Goal: Transaction & Acquisition: Subscribe to service/newsletter

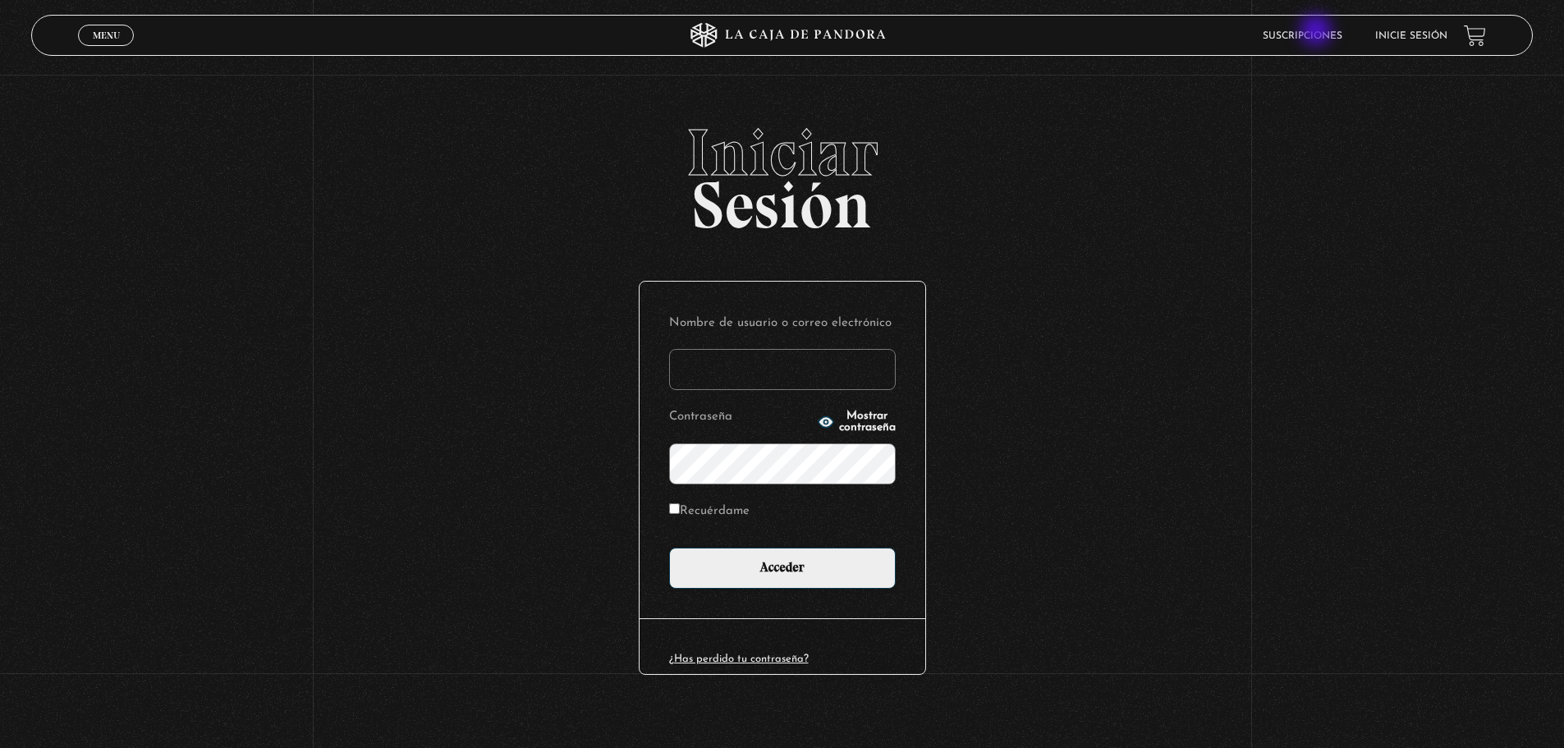
click at [1317, 32] on link "Suscripciones" at bounding box center [1302, 36] width 80 height 10
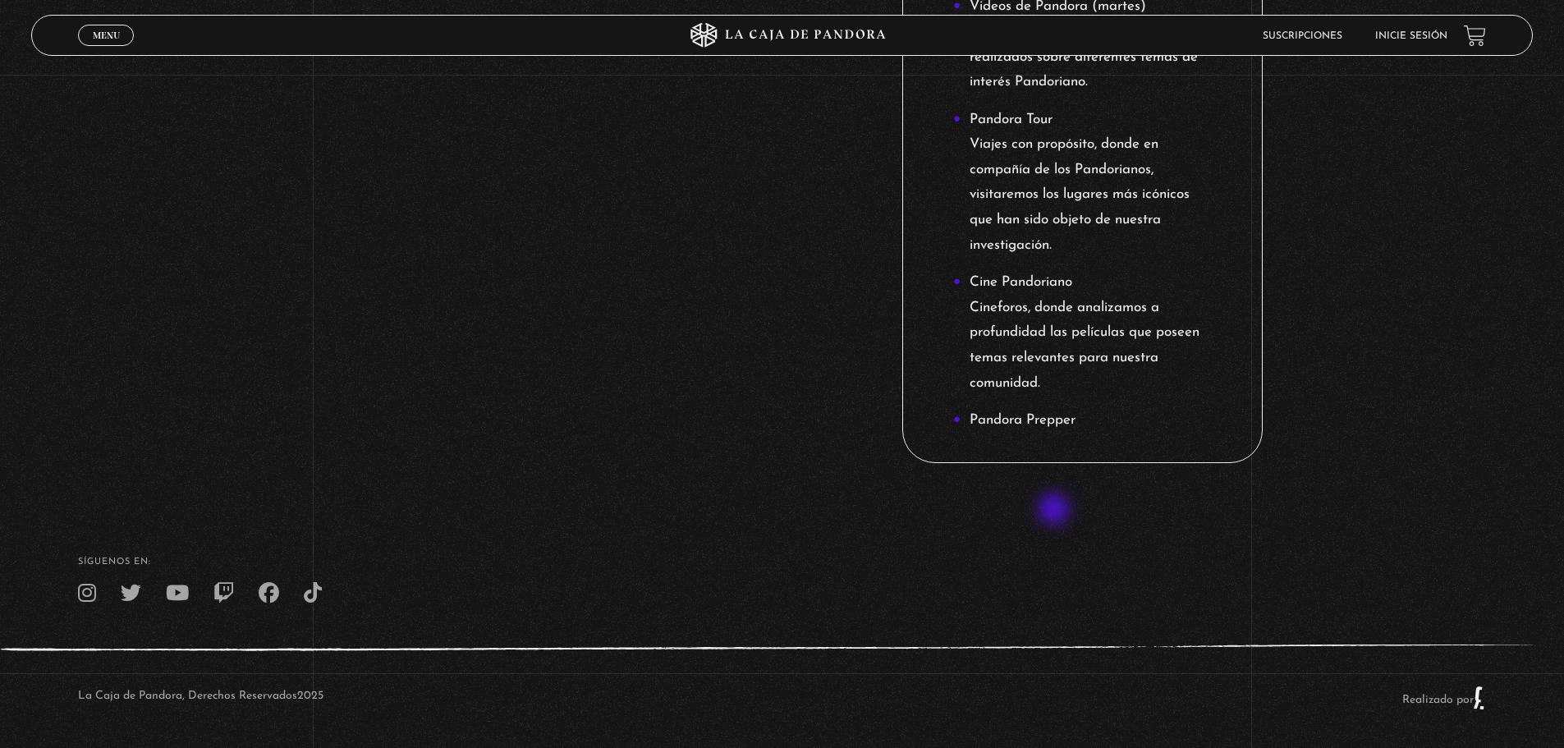
scroll to position [1835, 0]
click at [1029, 412] on li "Pandora Prepper" at bounding box center [1082, 417] width 259 height 25
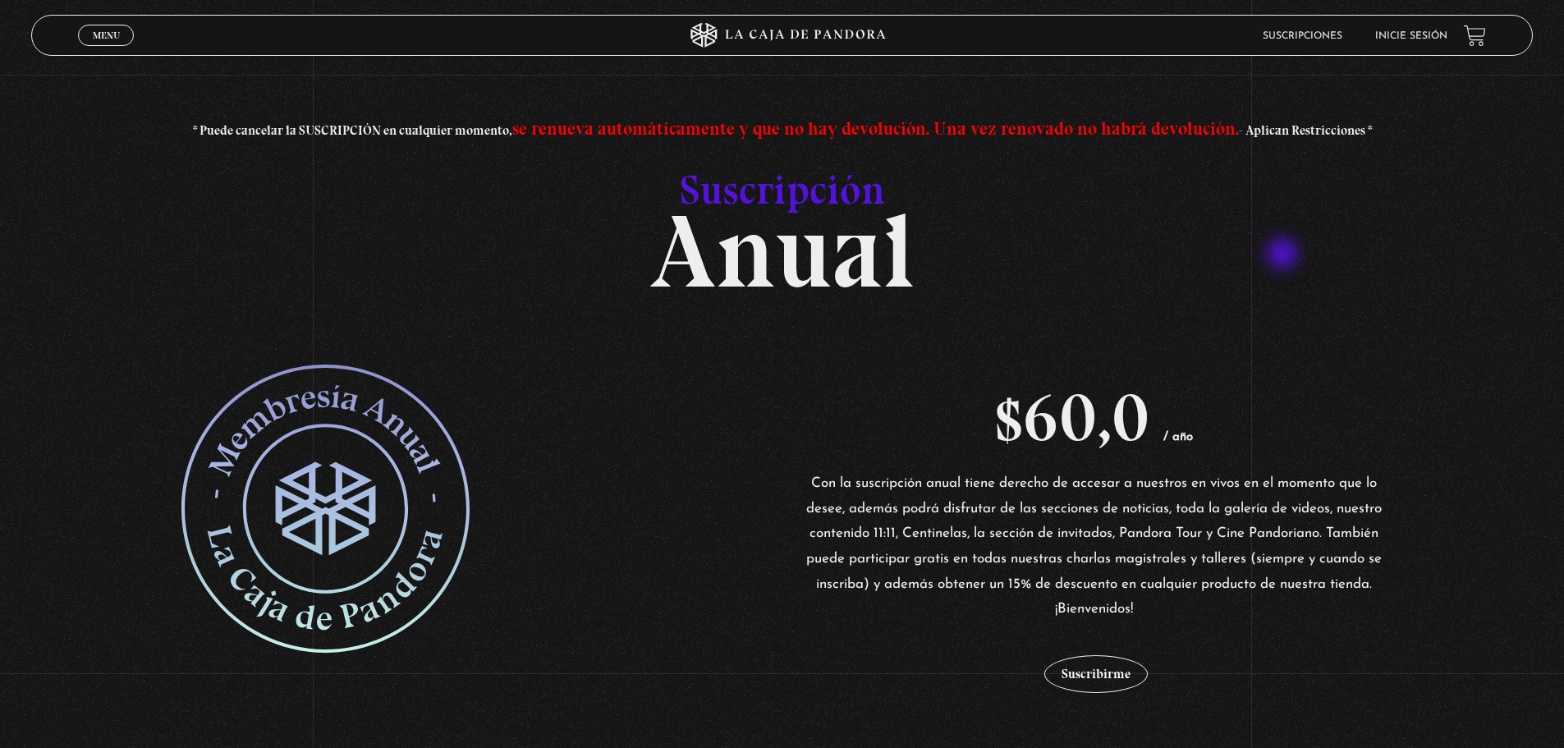
scroll to position [82, 0]
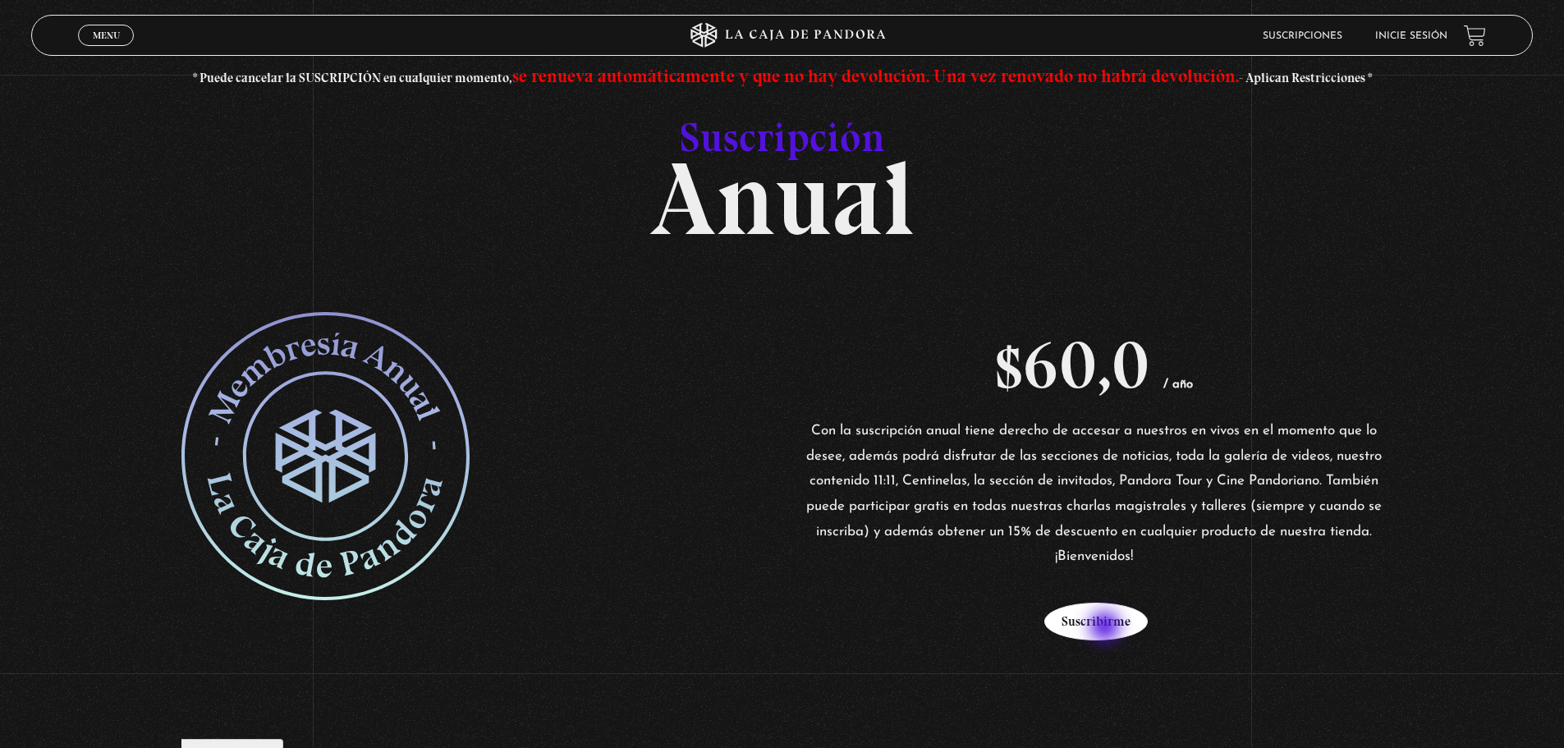
click at [1107, 628] on button "Suscribirme" at bounding box center [1095, 622] width 103 height 38
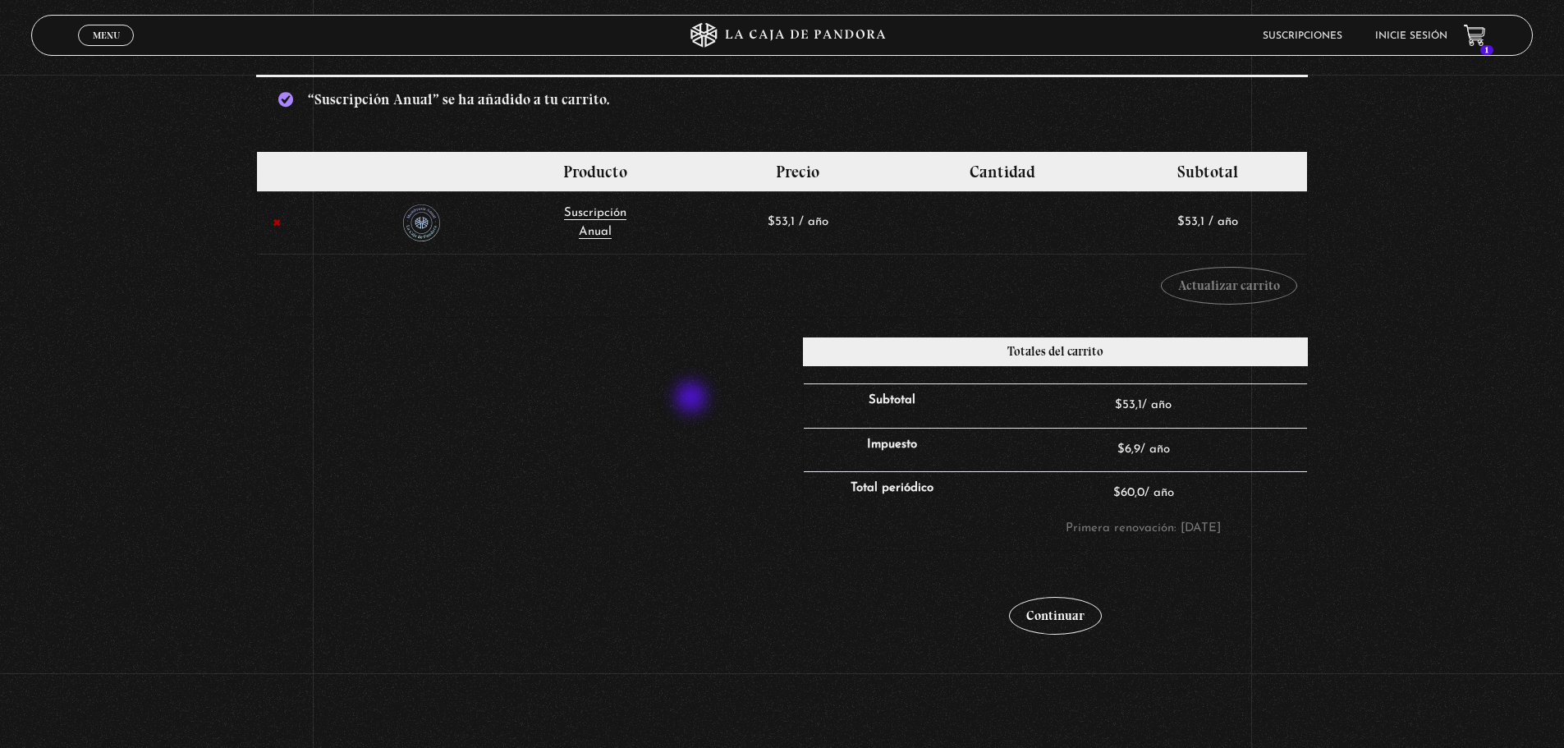
scroll to position [246, 0]
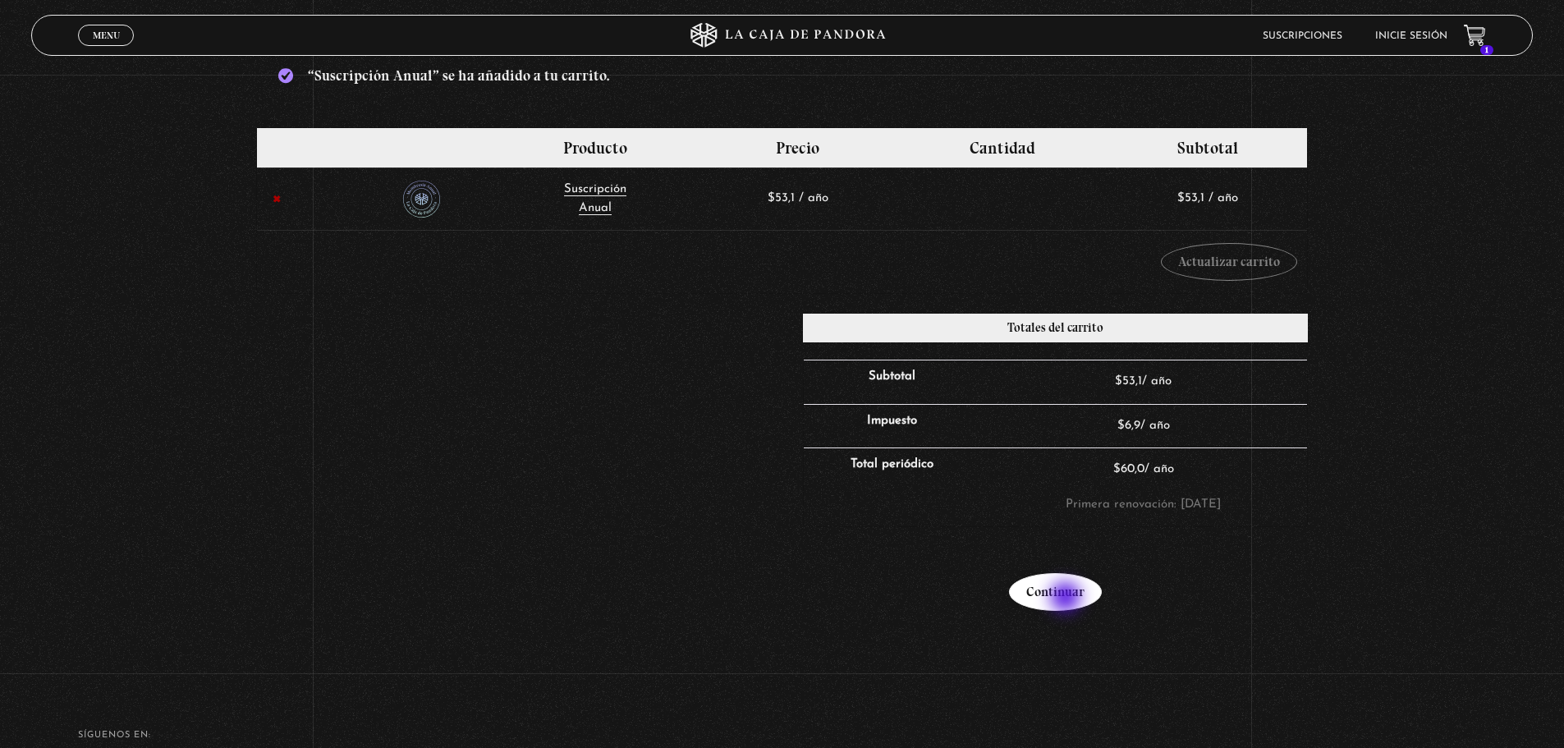
click at [1067, 598] on link "Continuar" at bounding box center [1055, 592] width 93 height 38
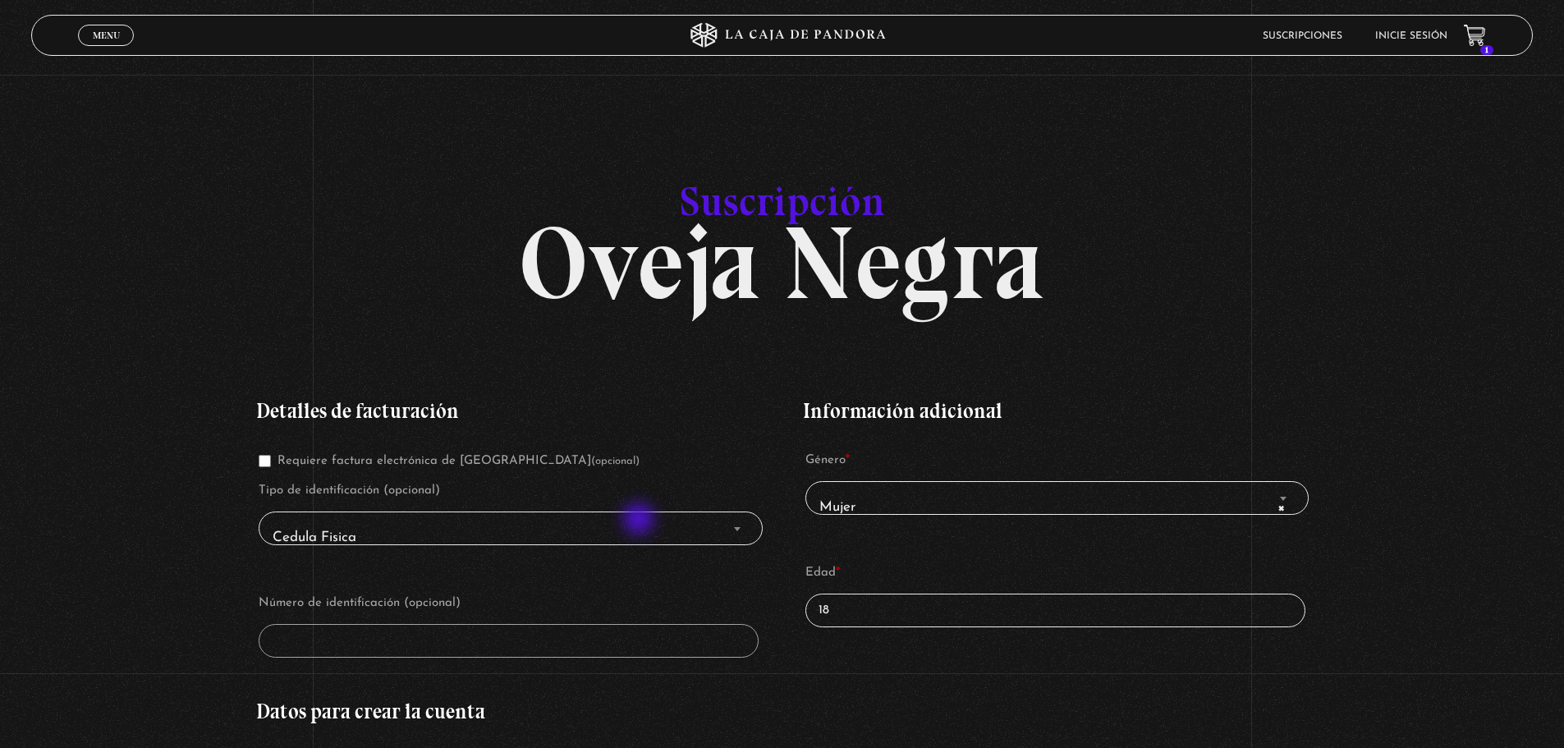
click at [640, 520] on span "Cedula Fisica" at bounding box center [510, 537] width 488 height 37
click at [741, 520] on span "Finalizar compra" at bounding box center [737, 528] width 16 height 21
click at [743, 524] on span "Finalizar compra" at bounding box center [737, 528] width 16 height 21
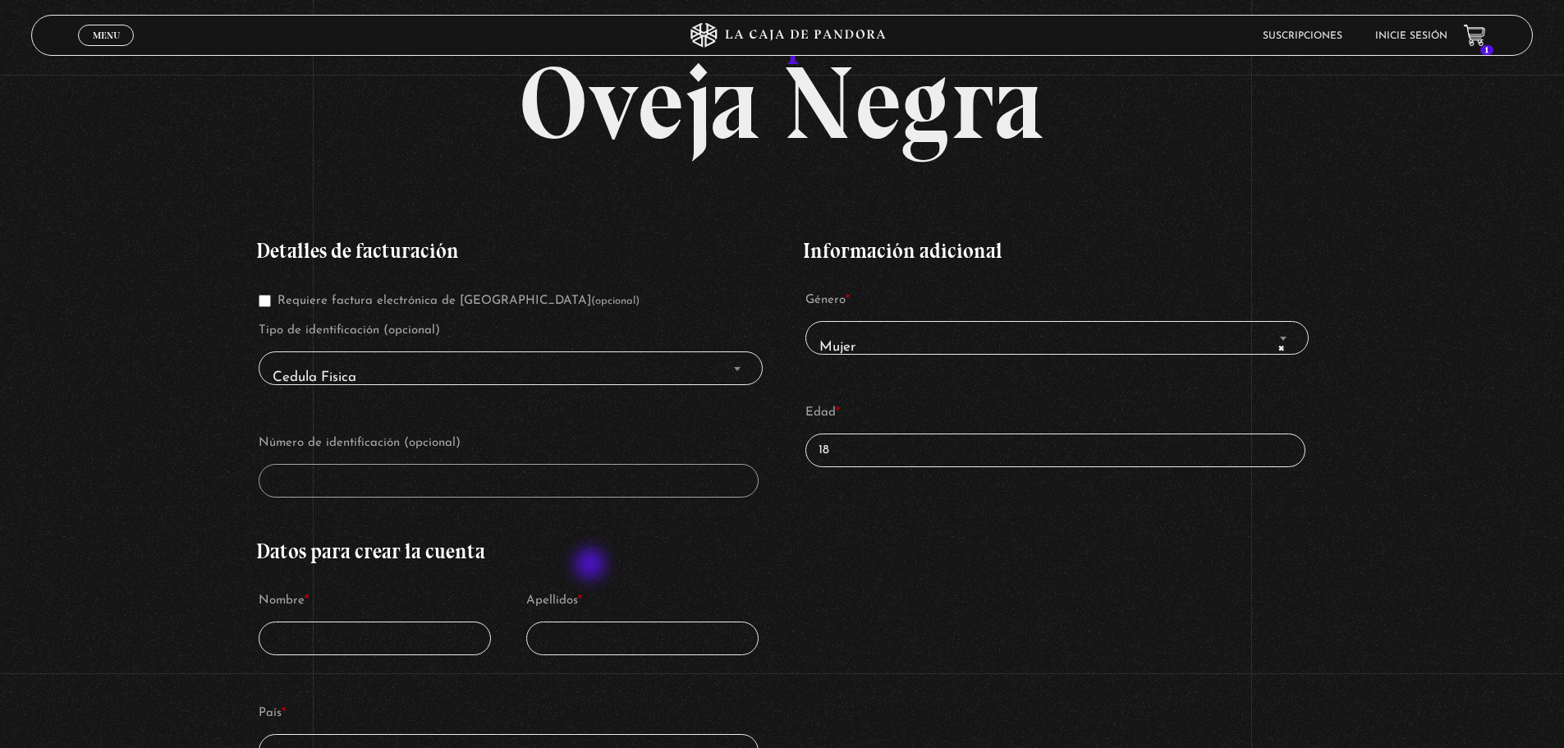
scroll to position [164, 0]
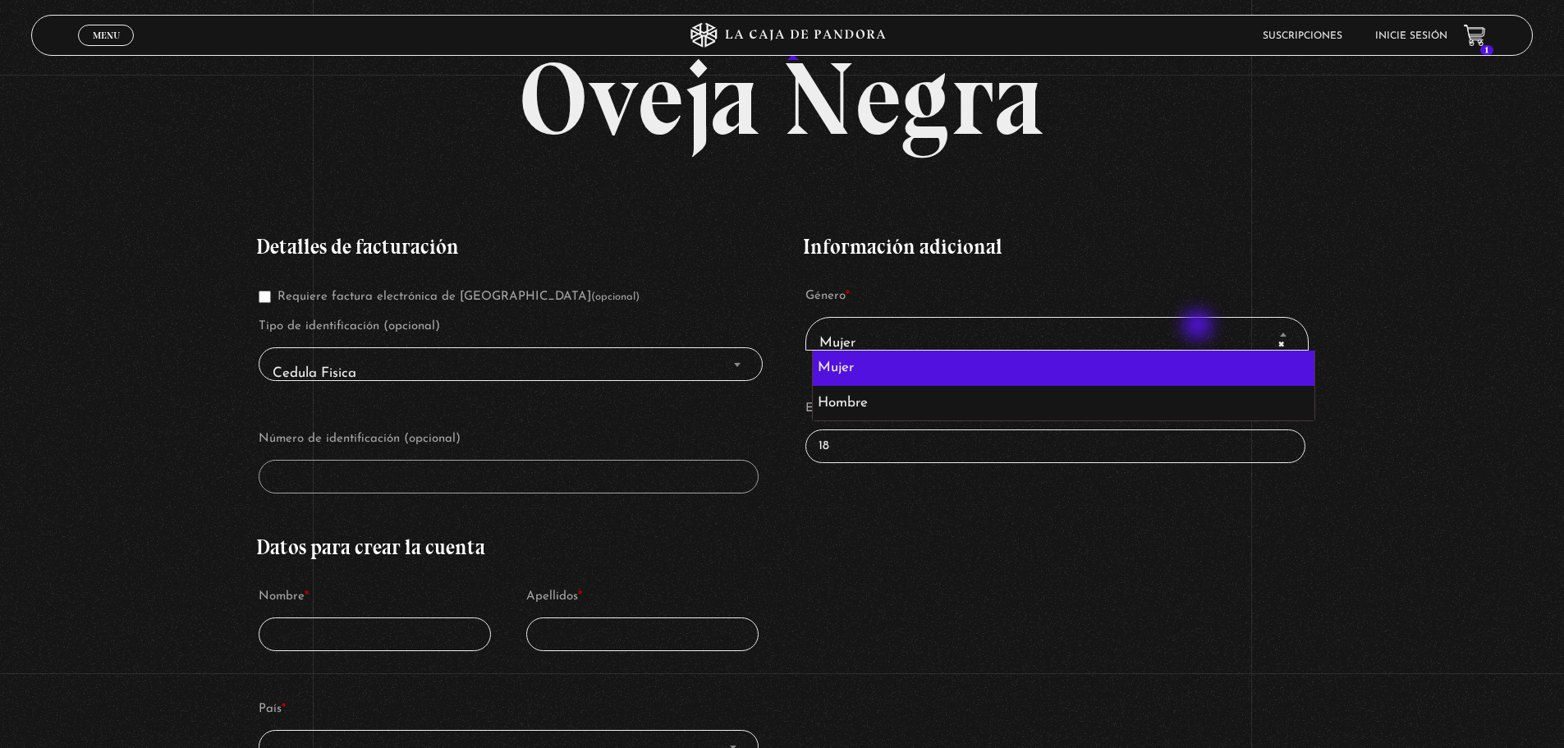
click at [1199, 327] on span "× Mujer" at bounding box center [1057, 342] width 488 height 37
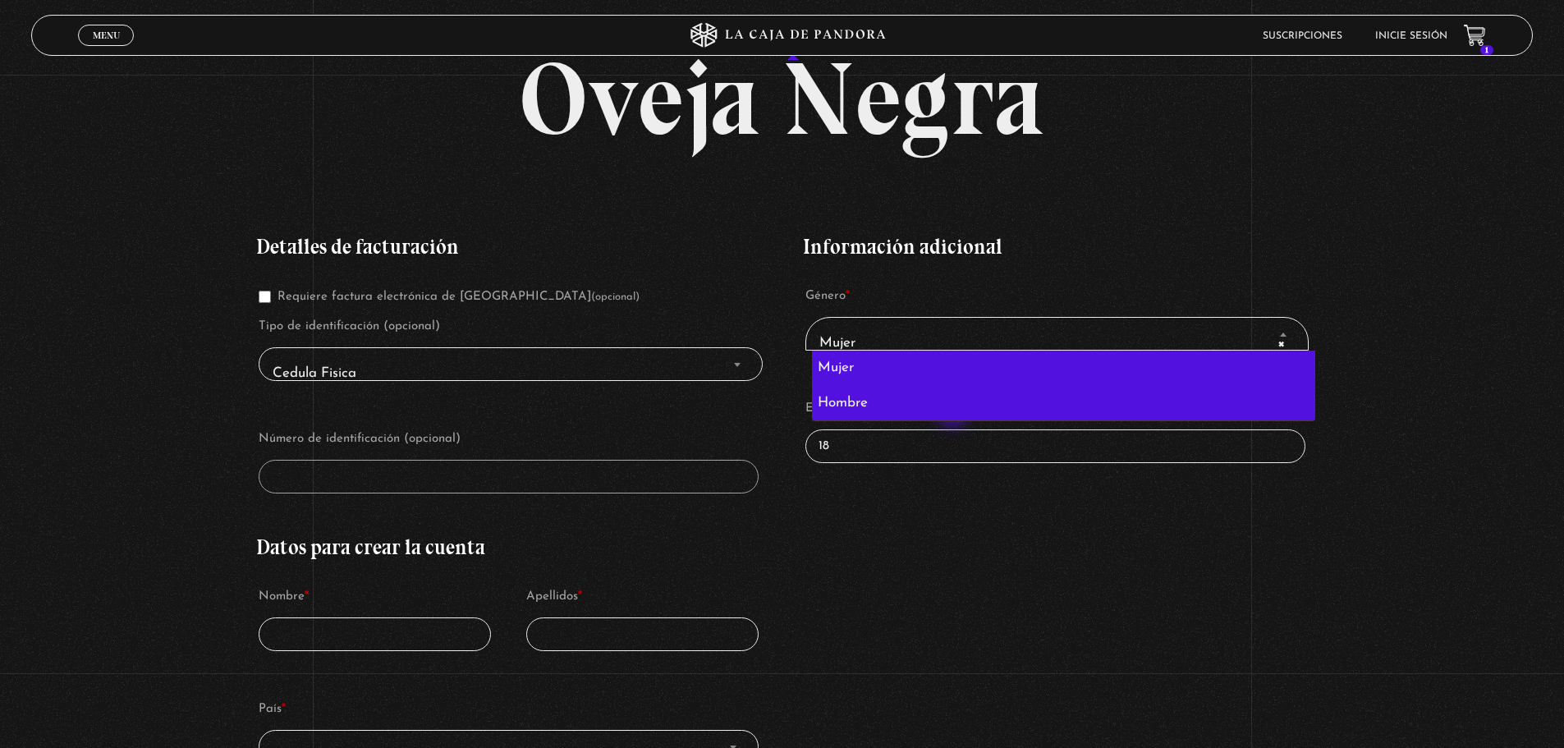
select select "hombre"
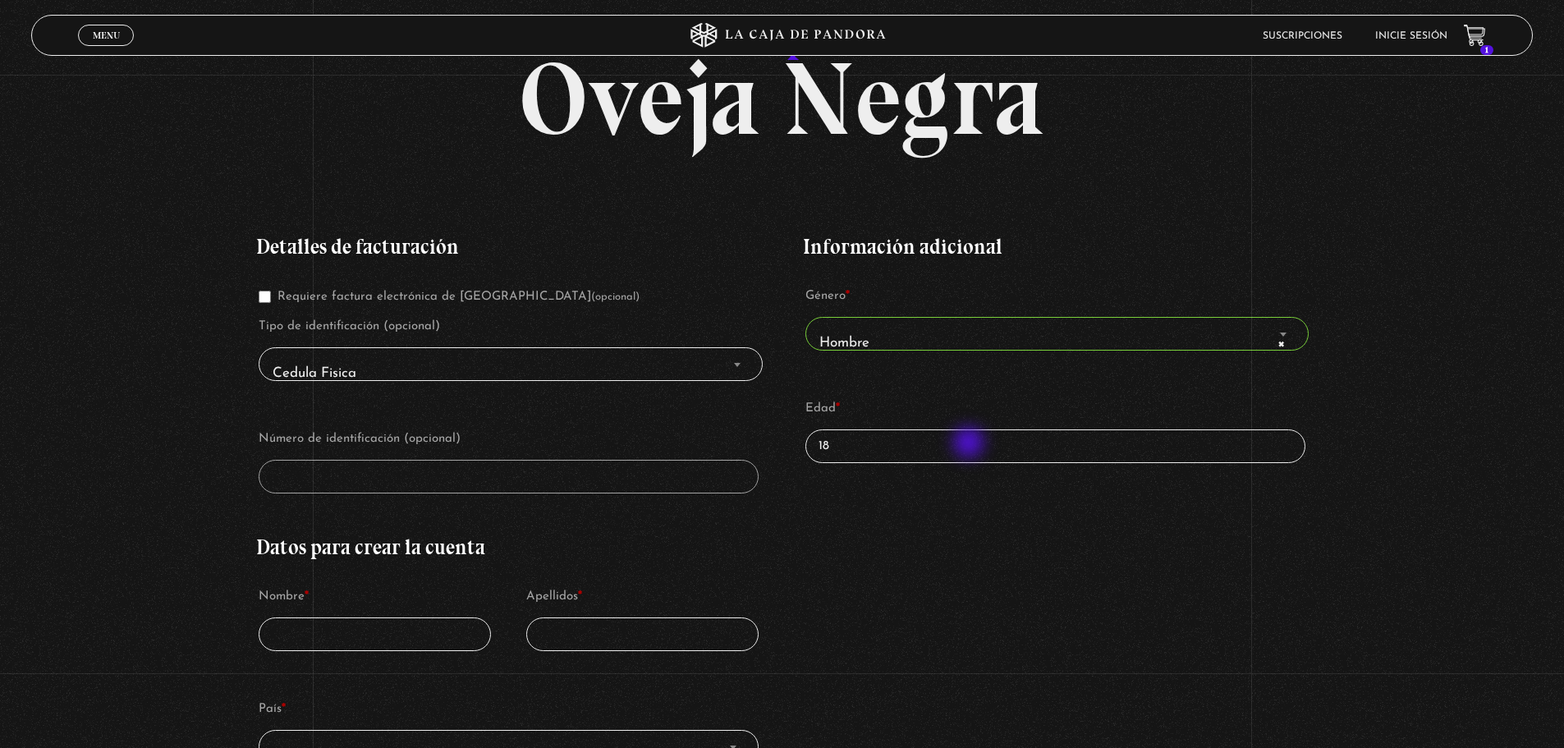
click at [970, 444] on input "18" at bounding box center [1054, 446] width 499 height 34
drag, startPoint x: 787, startPoint y: 458, endPoint x: 779, endPoint y: 460, distance: 8.4
type input "49"
click at [517, 361] on span "Cedula Fisica" at bounding box center [510, 373] width 488 height 37
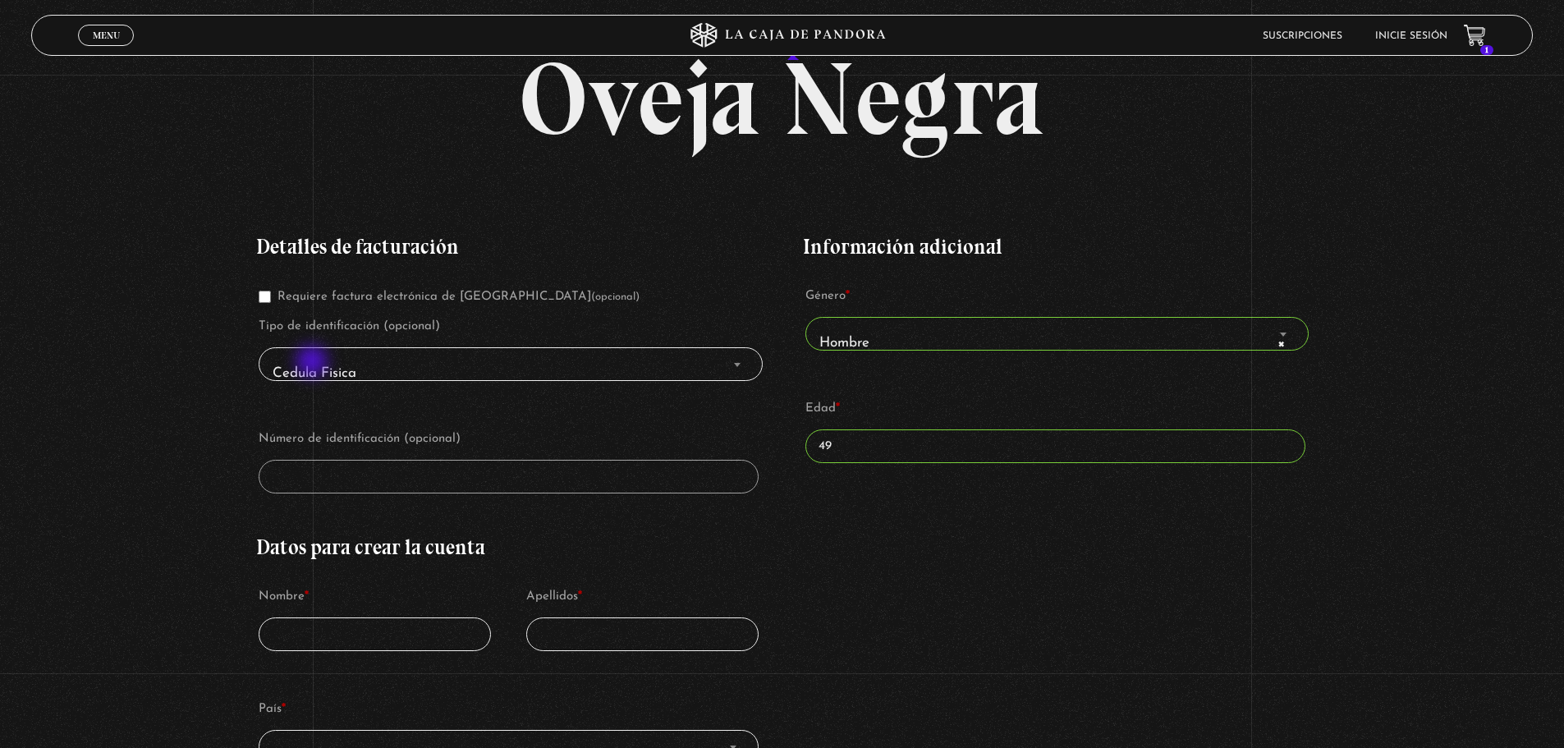
click at [314, 363] on span "Cedula Fisica" at bounding box center [510, 373] width 488 height 37
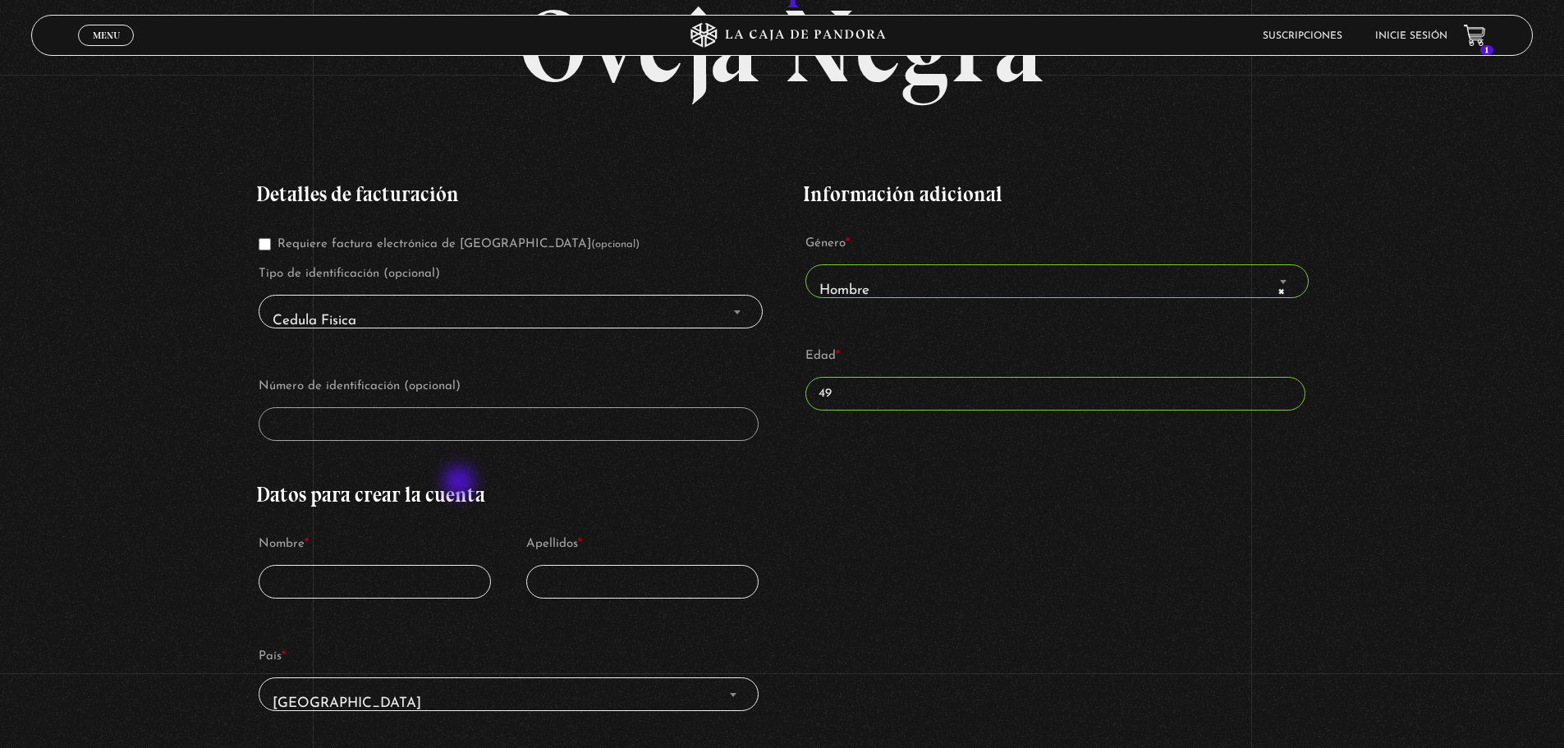
scroll to position [246, 0]
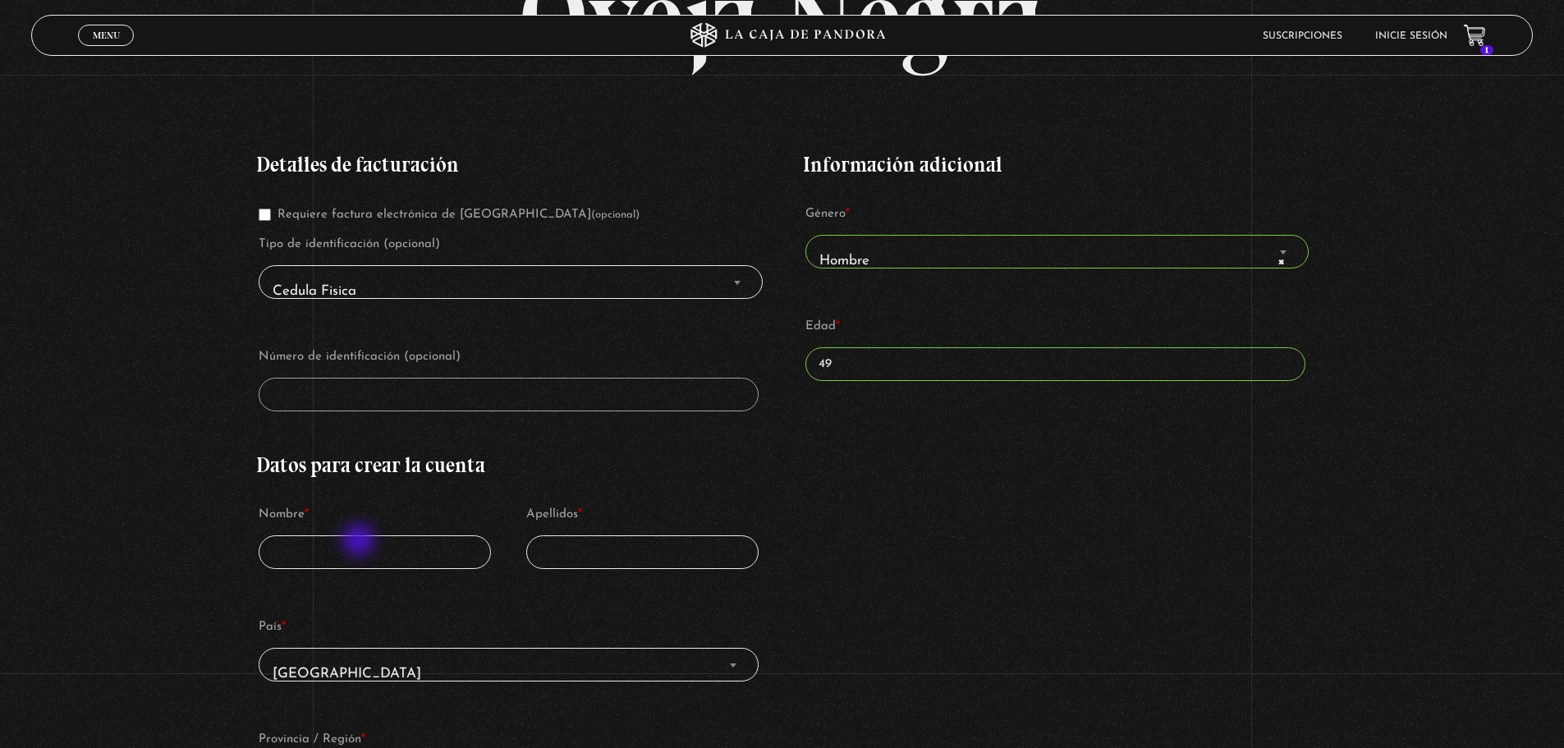
click at [360, 541] on input "Nombre *" at bounding box center [375, 552] width 232 height 34
type input "Mario"
click at [613, 566] on input "Apellidos *" at bounding box center [642, 552] width 232 height 34
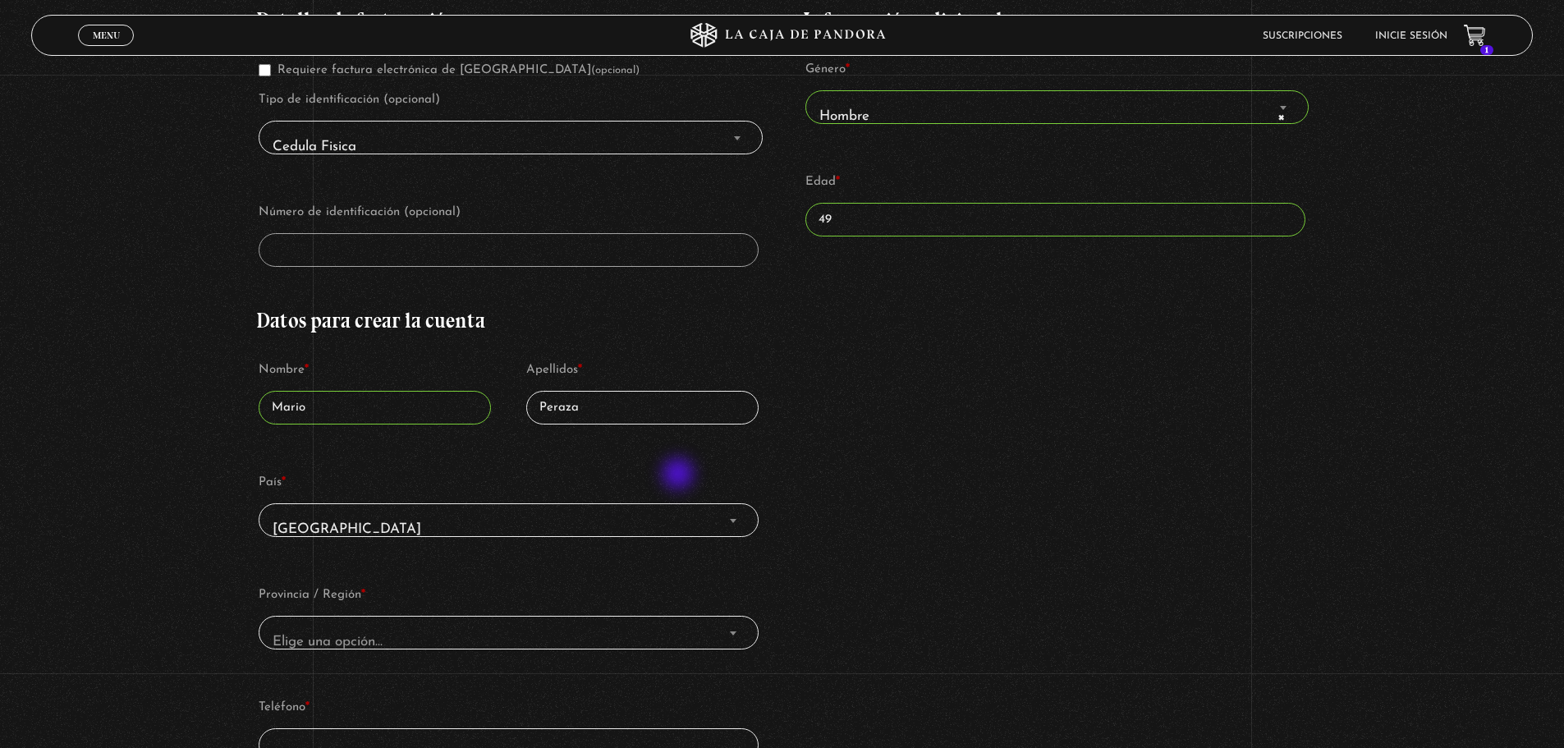
scroll to position [410, 0]
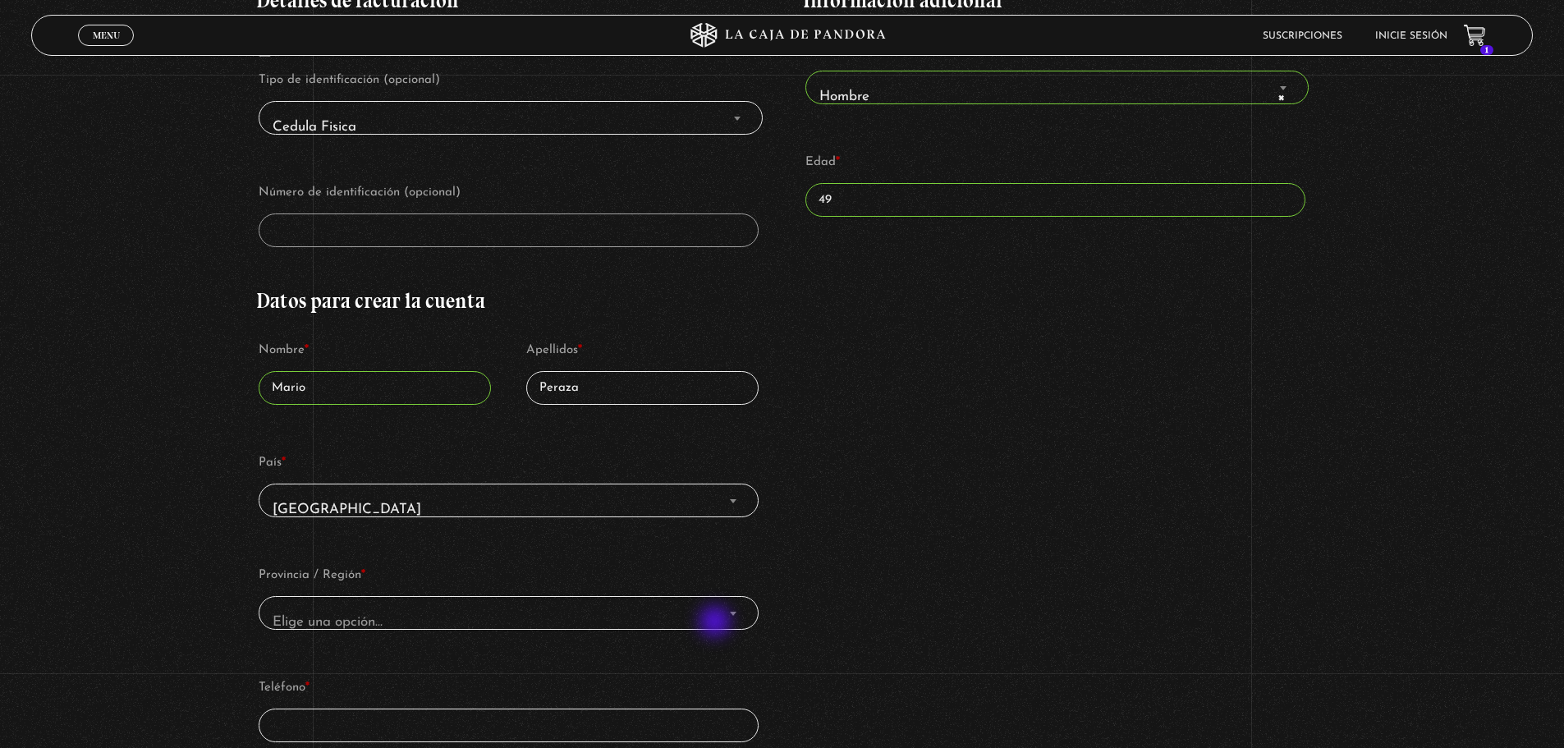
type input "Peraza"
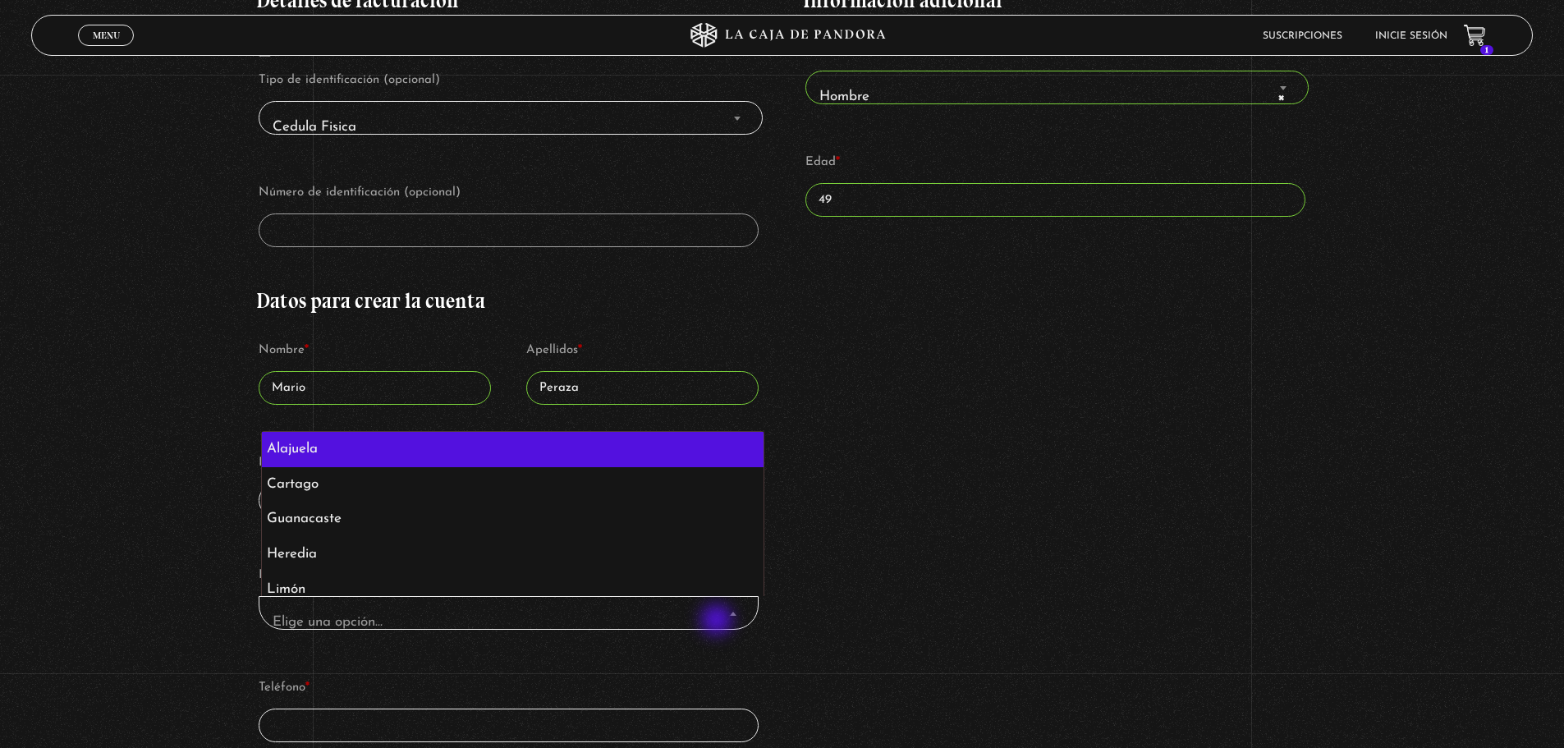
click at [718, 621] on span "Elige una opción…" at bounding box center [508, 621] width 484 height 37
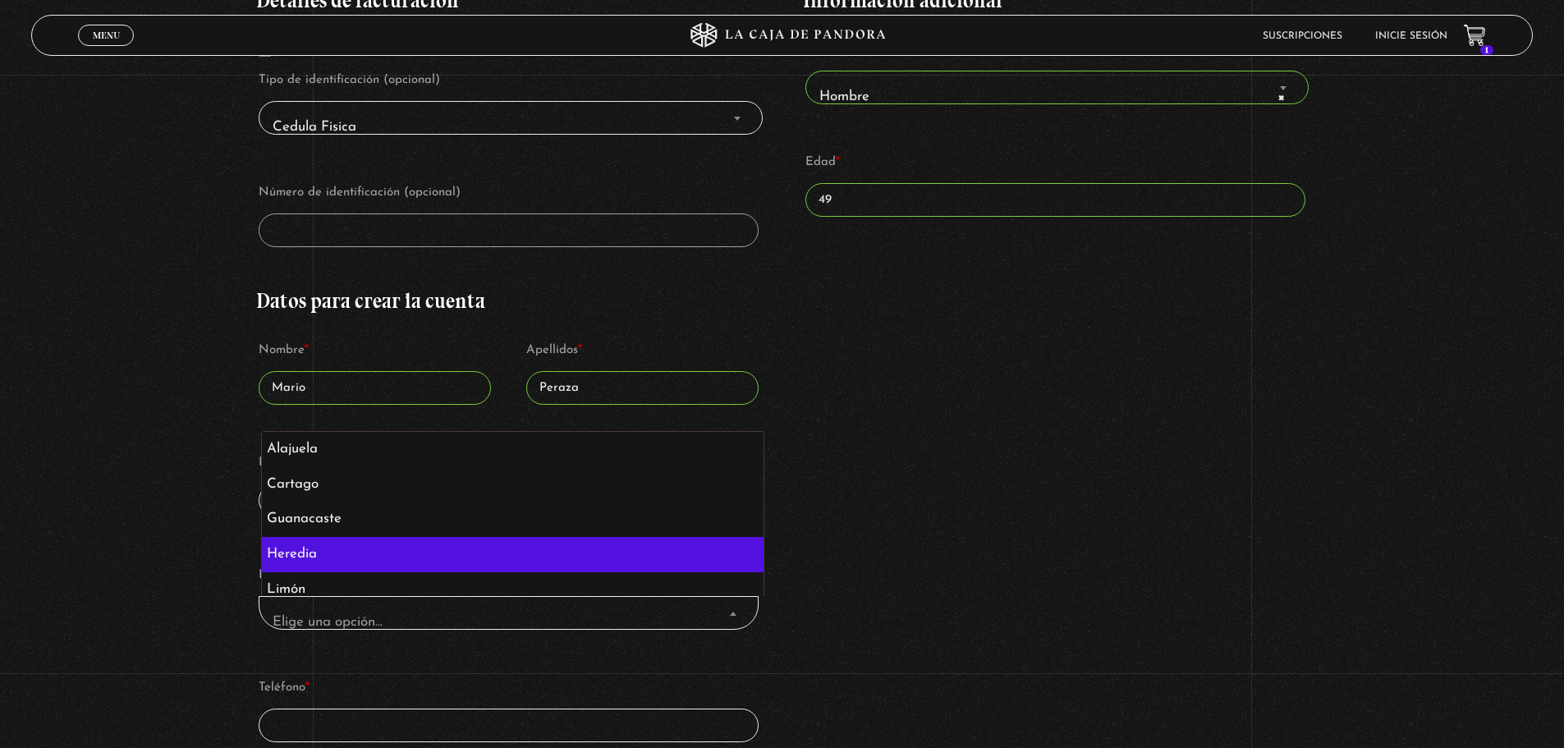
select select "CR-H"
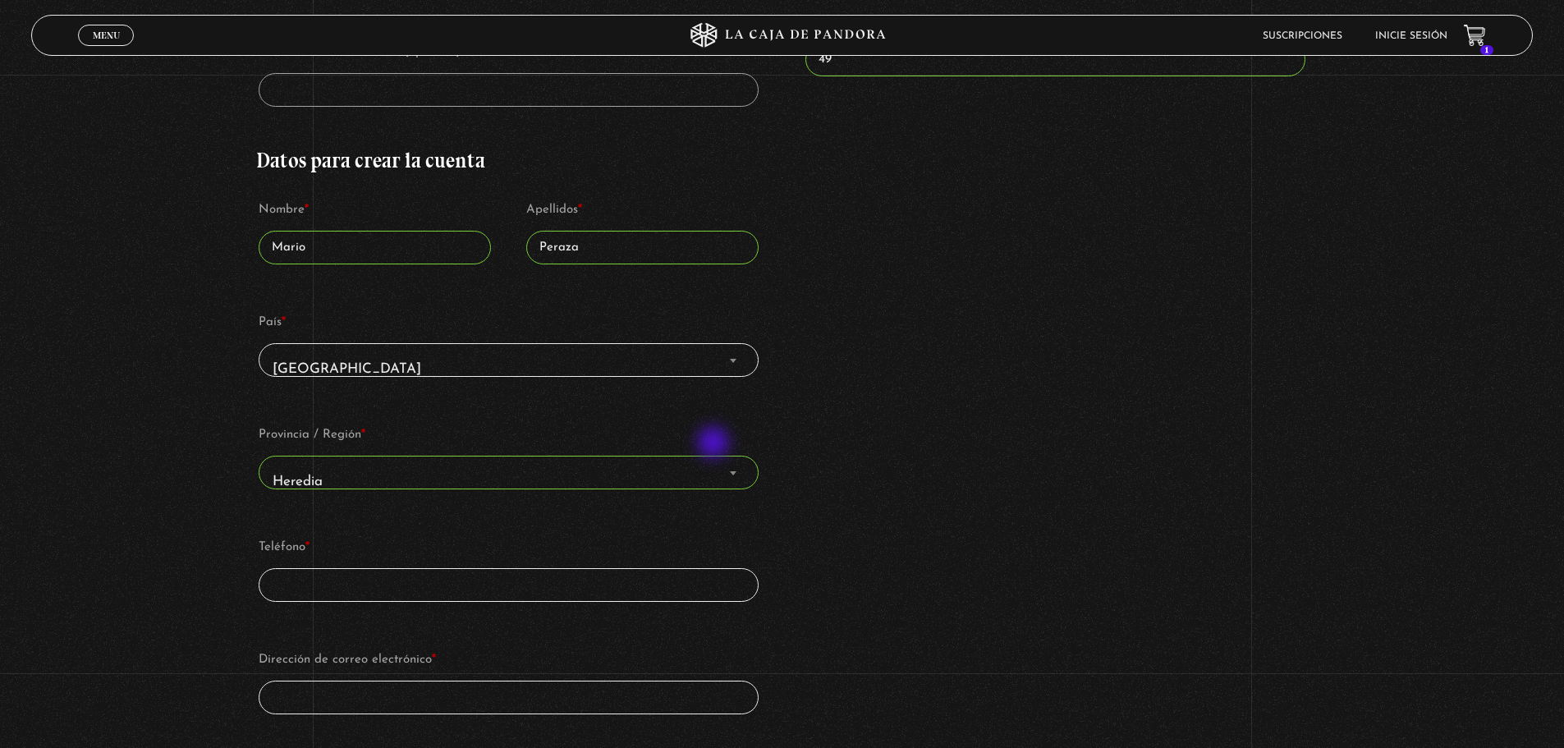
scroll to position [575, 0]
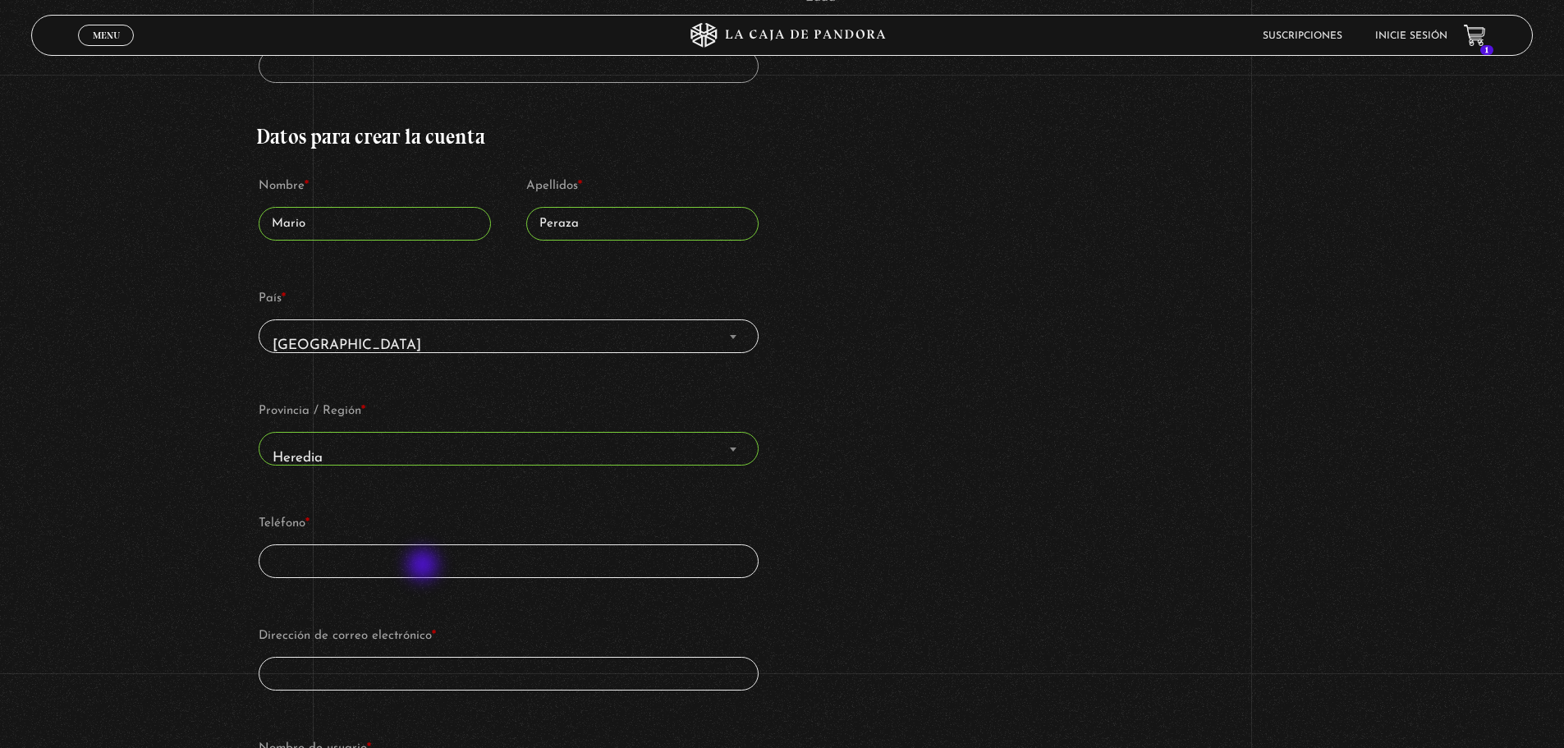
click at [424, 566] on input "Teléfono *" at bounding box center [508, 561] width 499 height 34
type input "88630592"
click at [386, 667] on input "Dirección de correo electrónico *" at bounding box center [508, 674] width 499 height 34
type input "peraza.m@gmail.com"
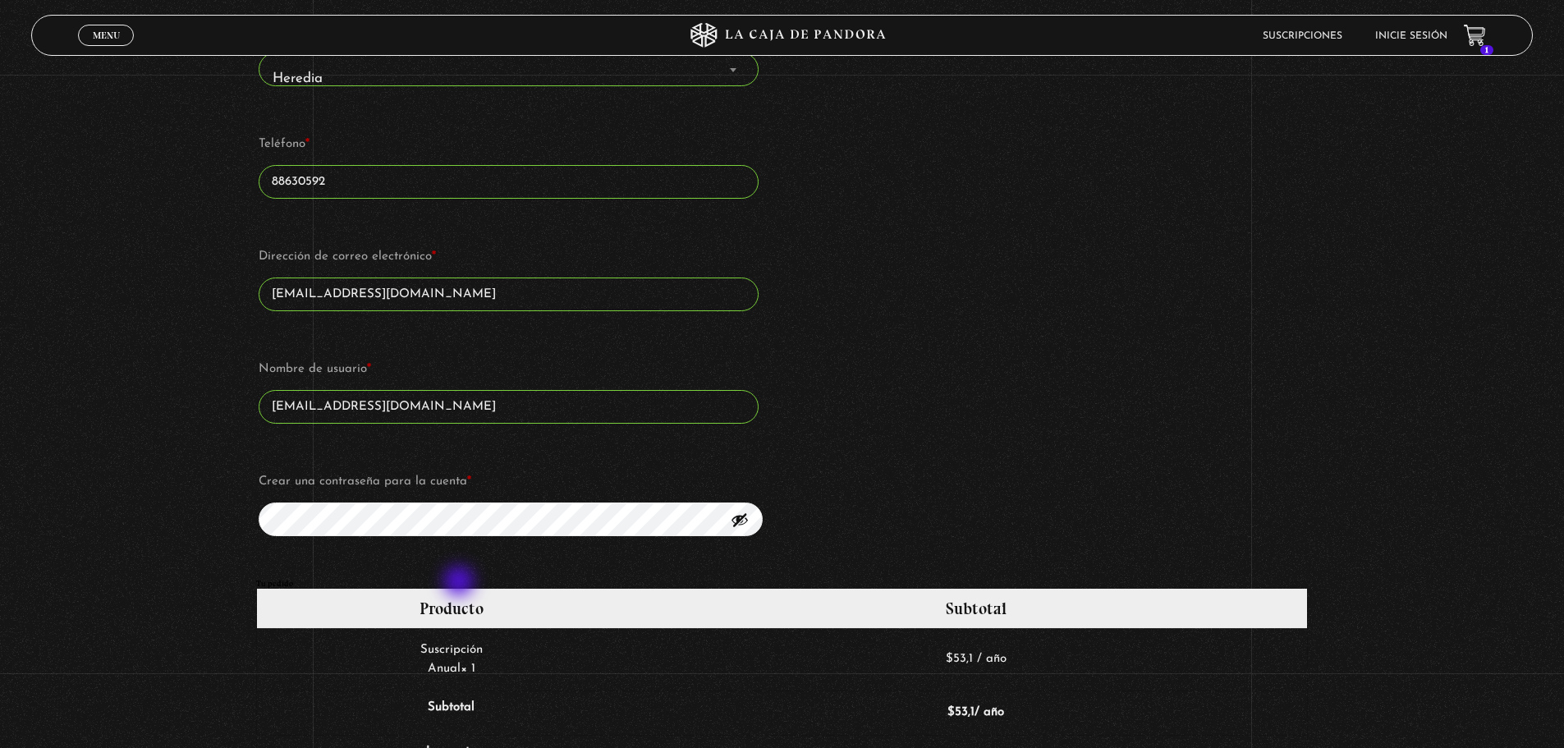
scroll to position [985, 0]
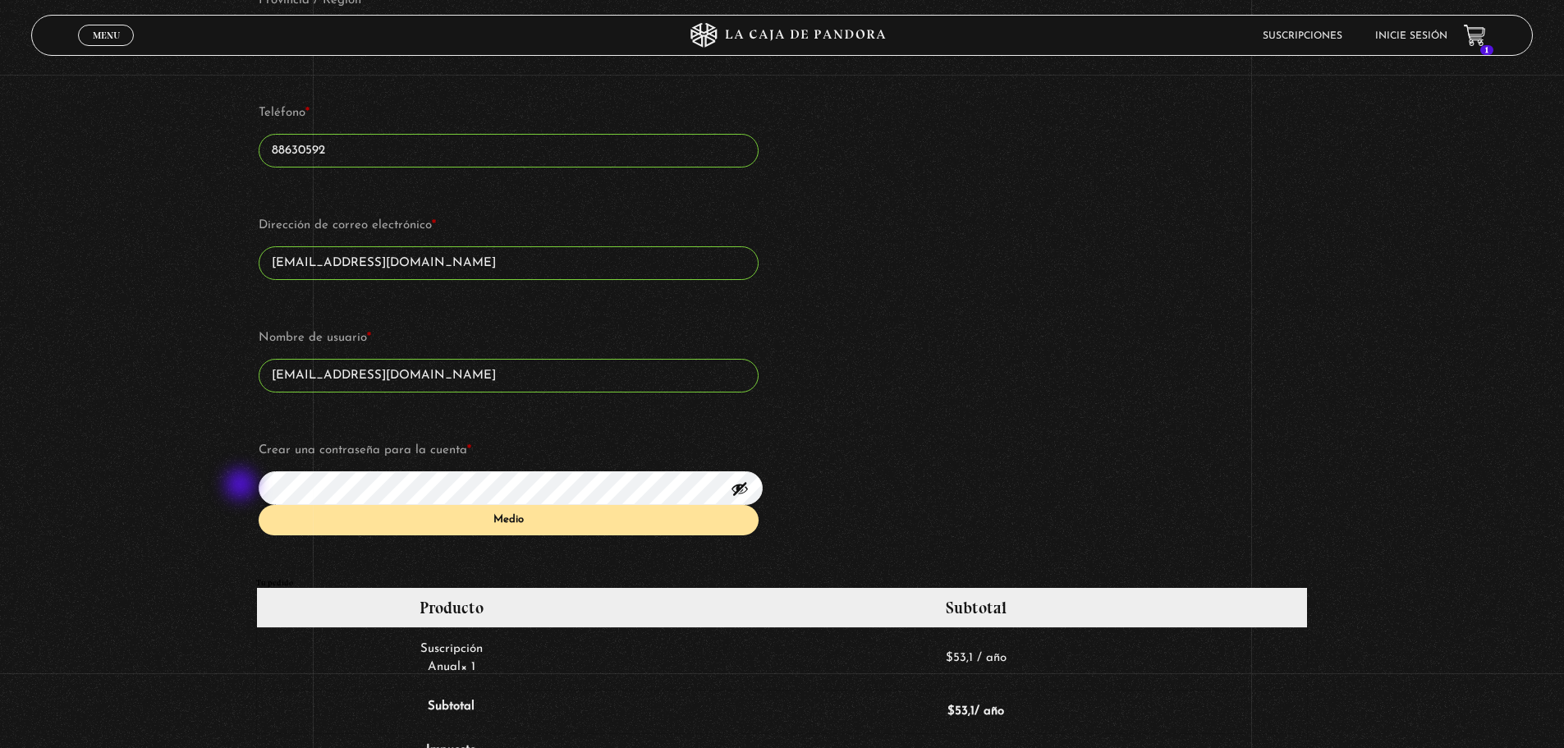
click at [193, 486] on div "Suscripción Oveja Negra Si ya eres cliente, por favor, rellena tus datos a cont…" at bounding box center [782, 314] width 1564 height 2300
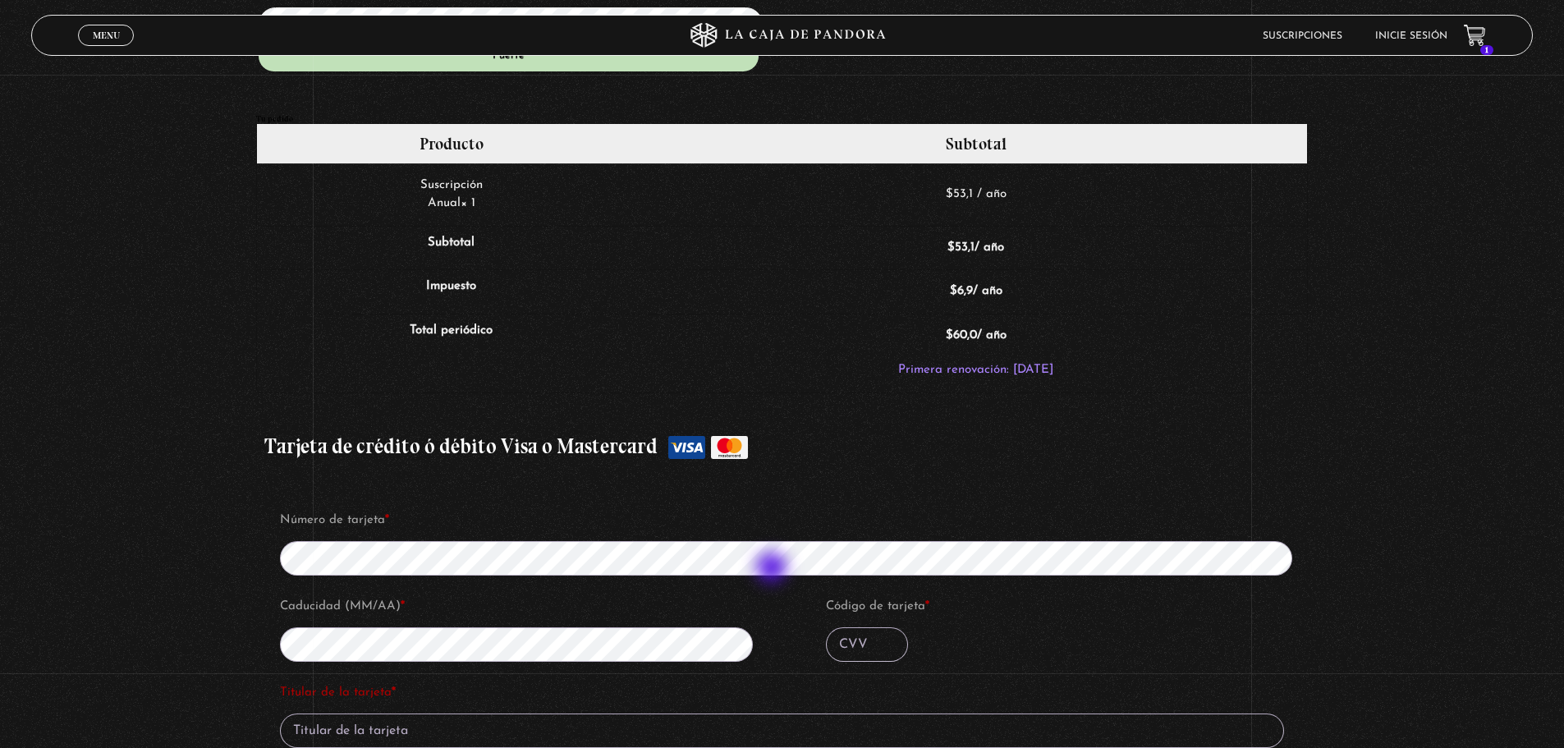
scroll to position [1478, 0]
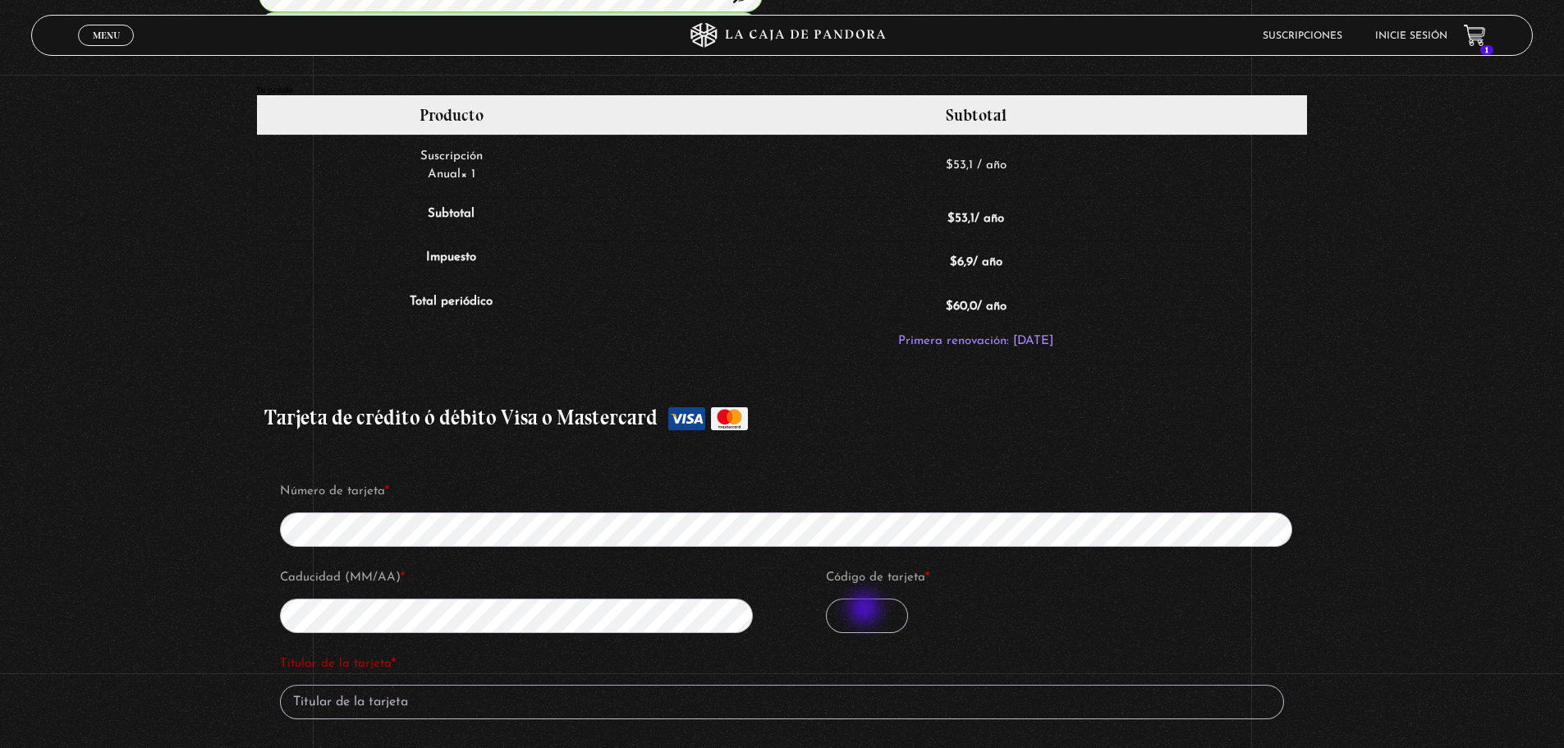
click at [866, 610] on input "Código de tarjeta *" at bounding box center [867, 615] width 82 height 34
type input "263"
click at [420, 704] on input "Titular de la tarjeta *" at bounding box center [782, 702] width 1004 height 34
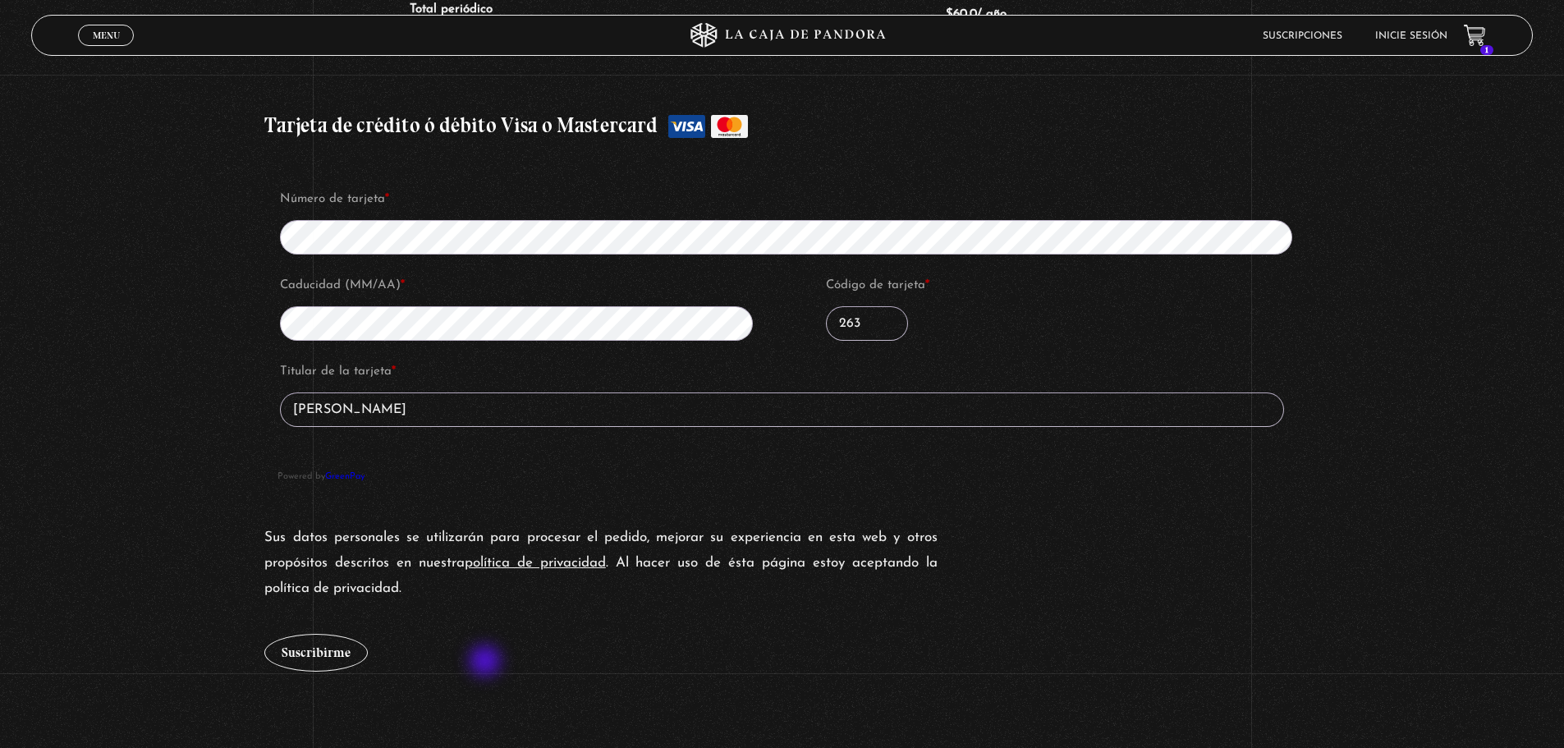
scroll to position [1806, 0]
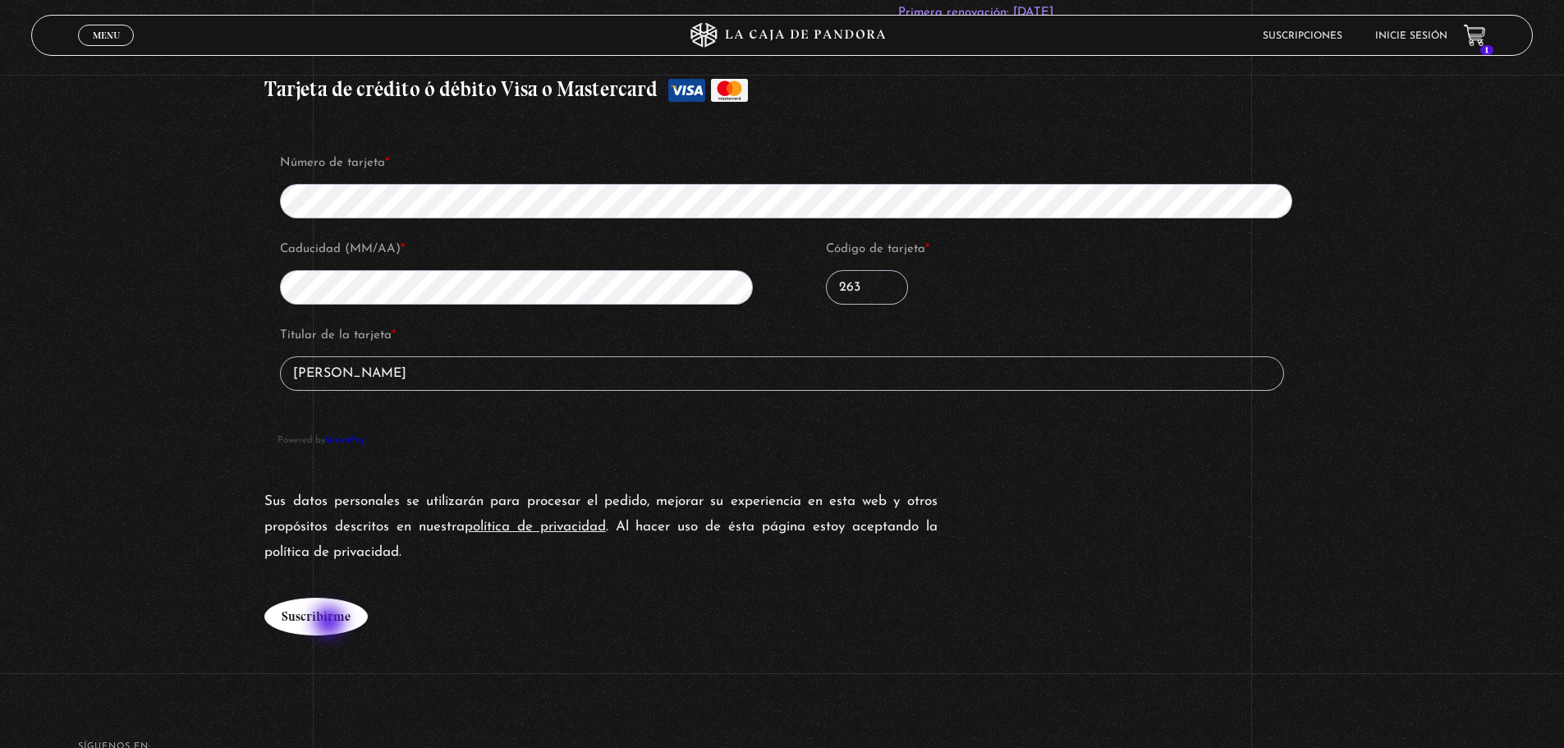
type input "[PERSON_NAME]"
click at [331, 623] on button "Suscribirme" at bounding box center [315, 617] width 103 height 38
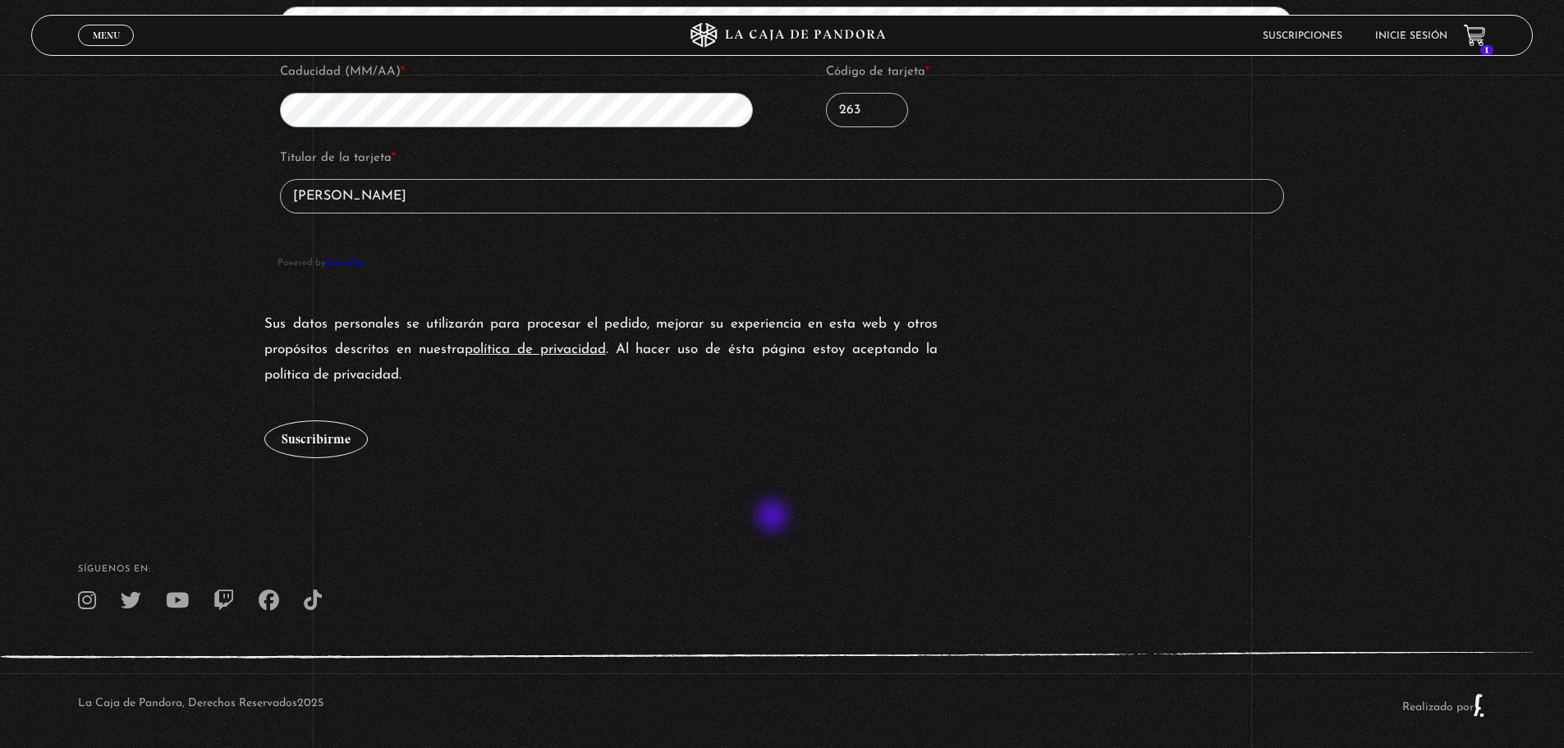
scroll to position [2054, 0]
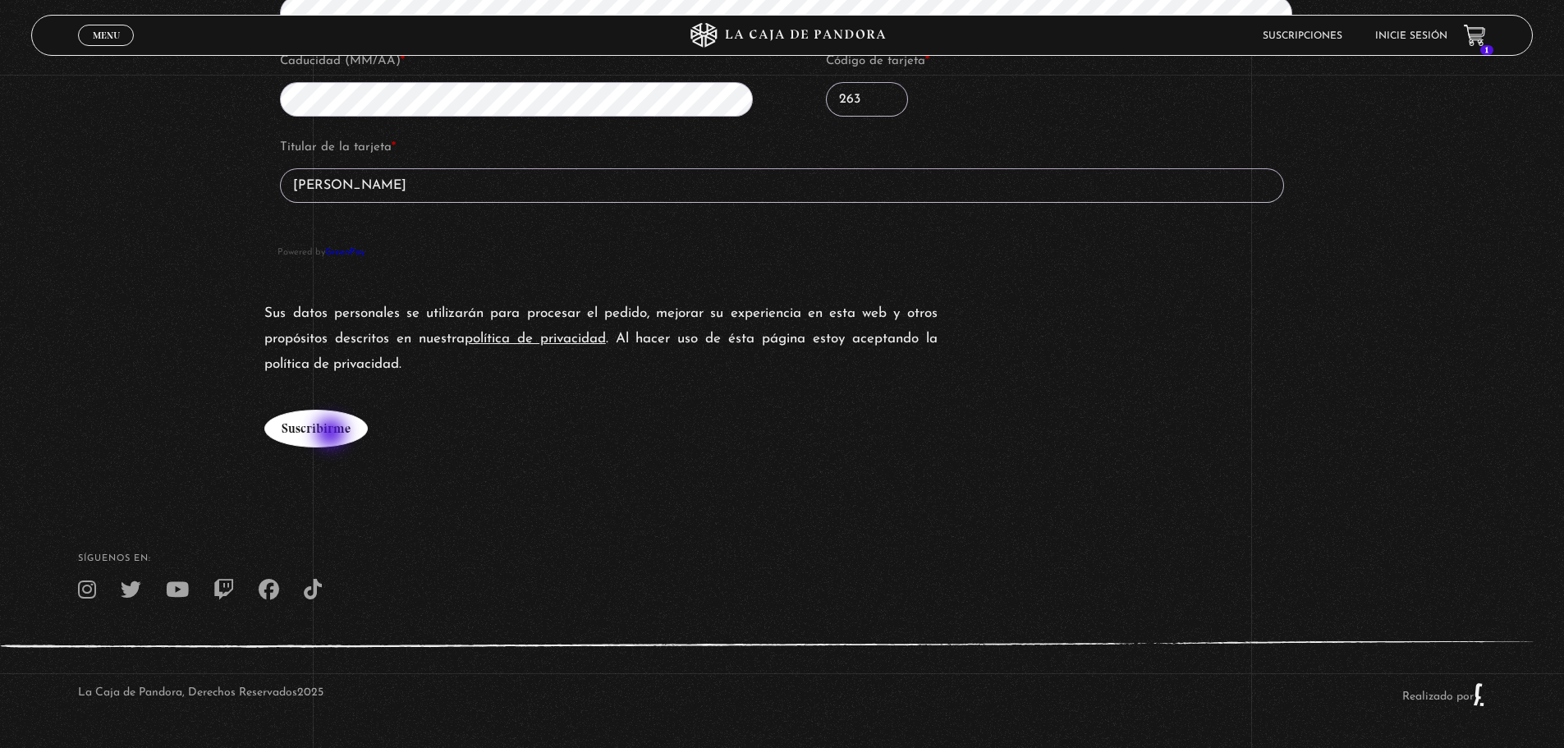
click at [332, 434] on button "Suscribirme" at bounding box center [315, 429] width 103 height 38
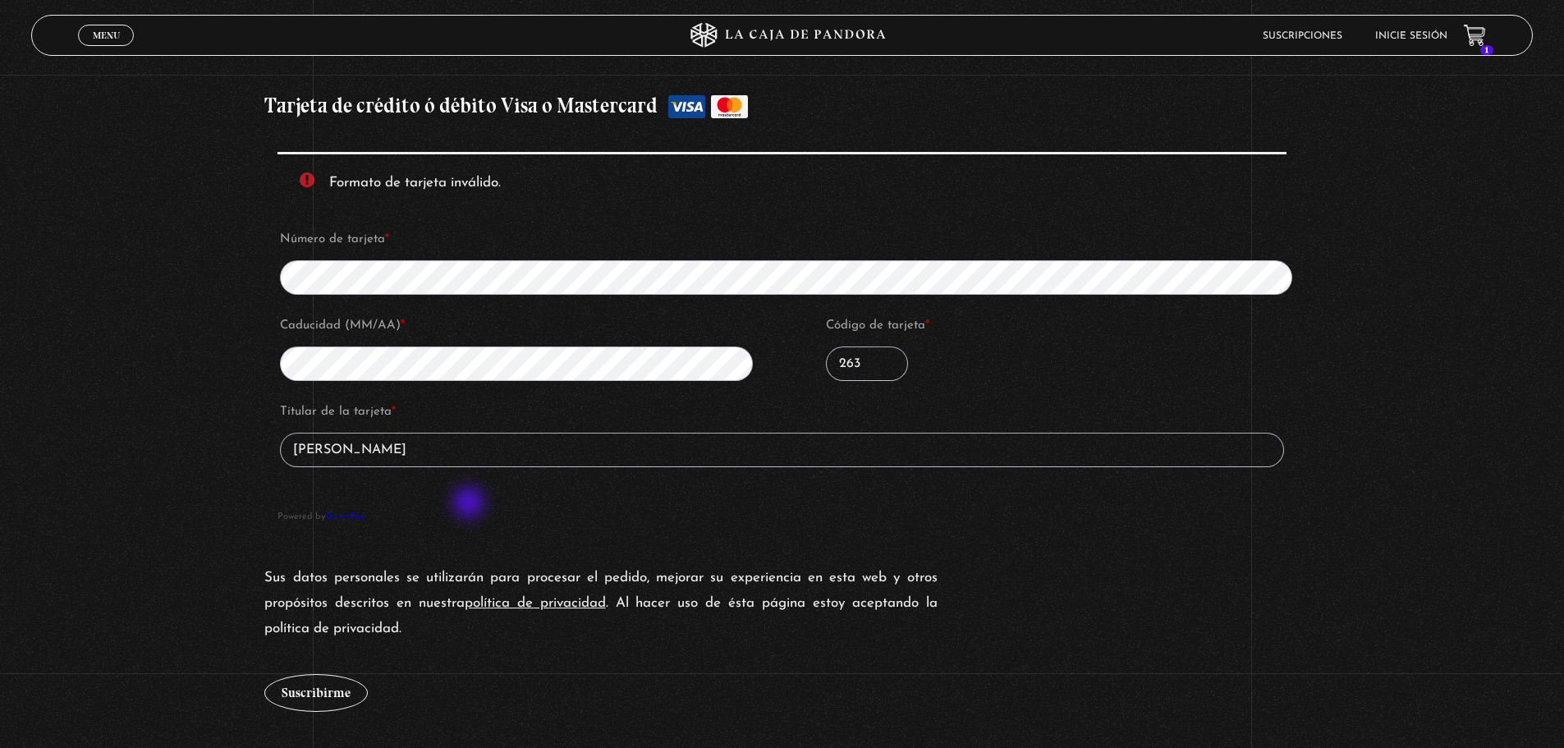
scroll to position [1847, 0]
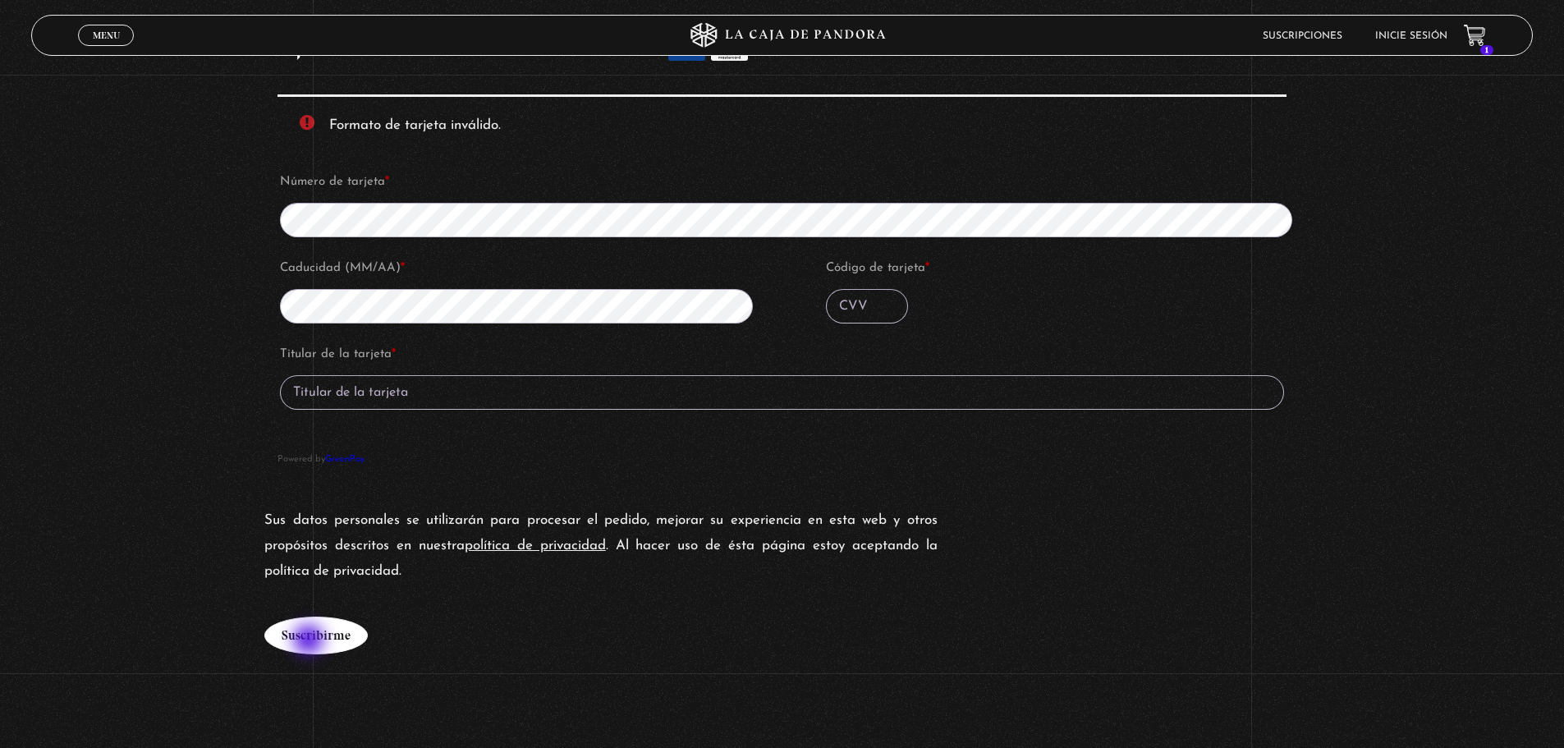
click at [310, 641] on button "Suscribirme" at bounding box center [315, 635] width 103 height 38
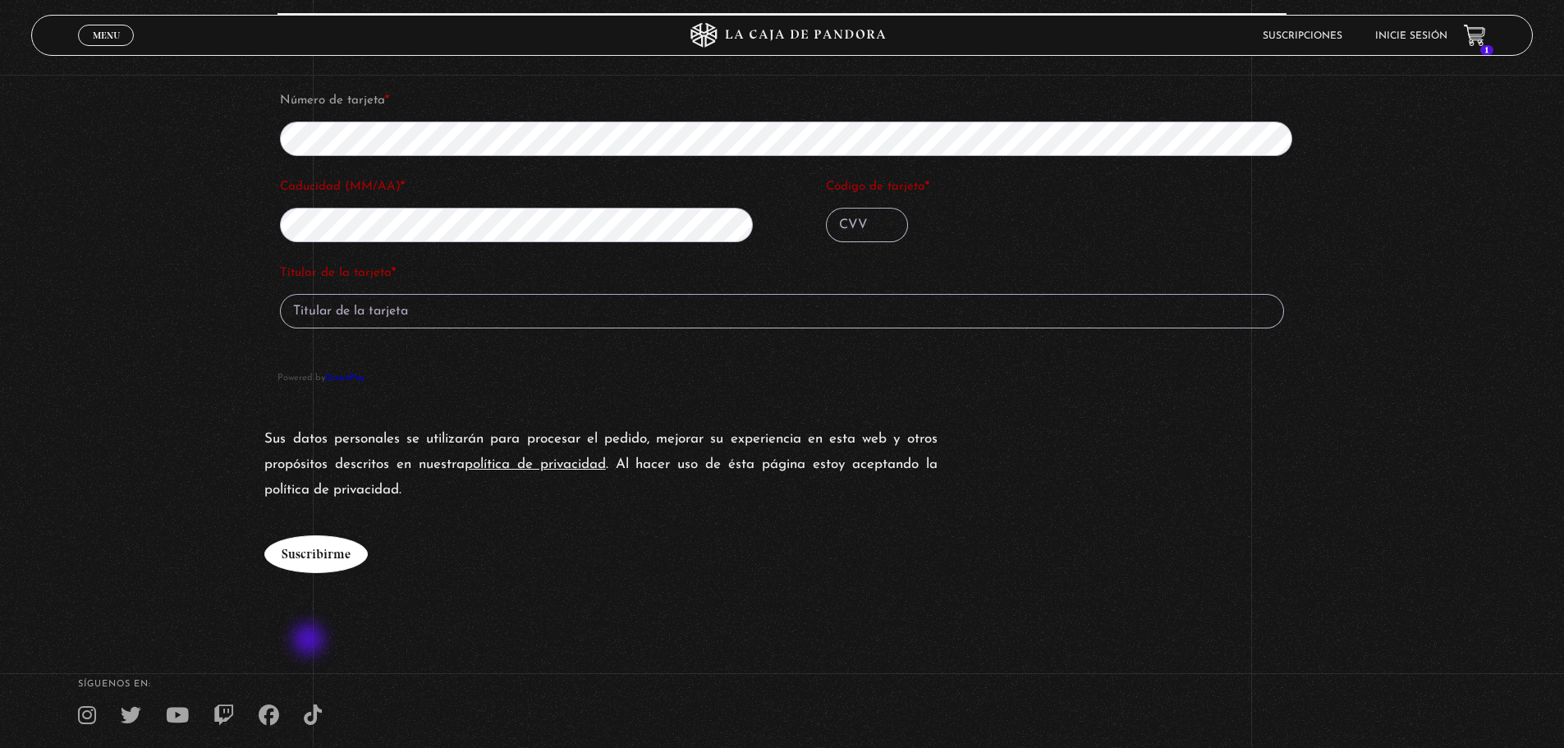
scroll to position [1929, 0]
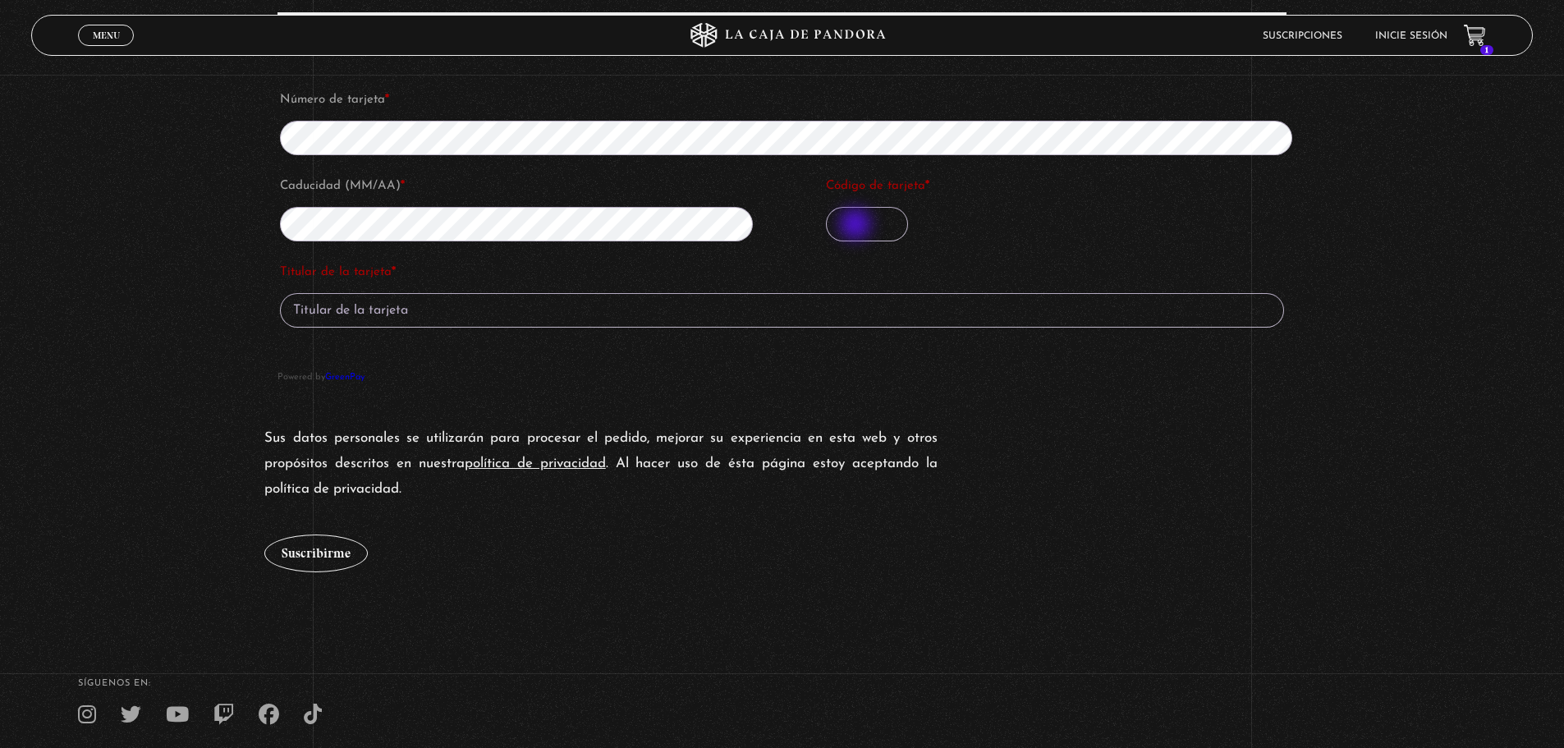
click at [857, 226] on input "Código de tarjeta *" at bounding box center [867, 224] width 82 height 34
type input "263"
click at [379, 305] on input "Titular de la tarjeta *" at bounding box center [782, 310] width 1004 height 34
type input "[PERSON_NAME]"
click at [315, 549] on button "Suscribirme" at bounding box center [315, 553] width 103 height 38
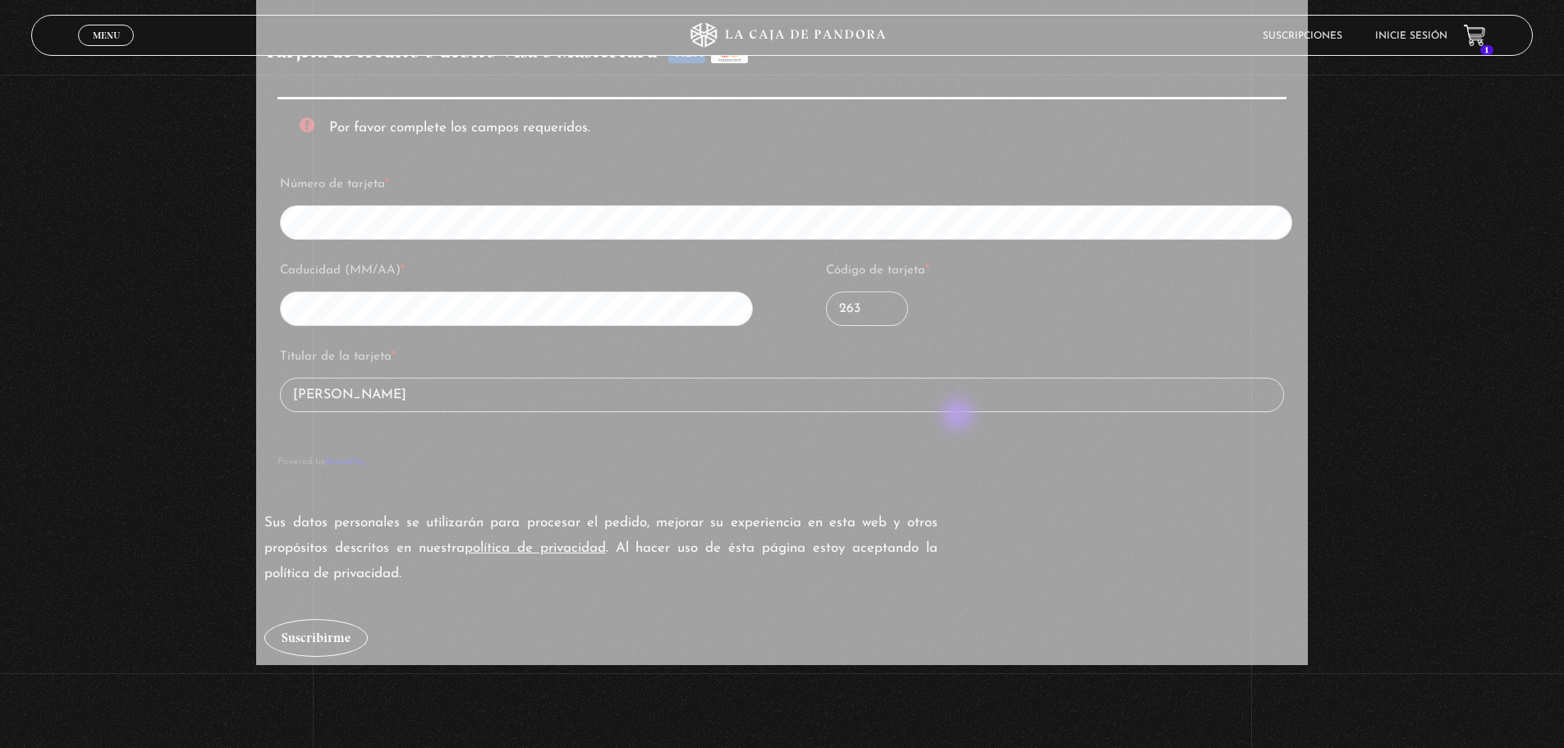
scroll to position [2054, 0]
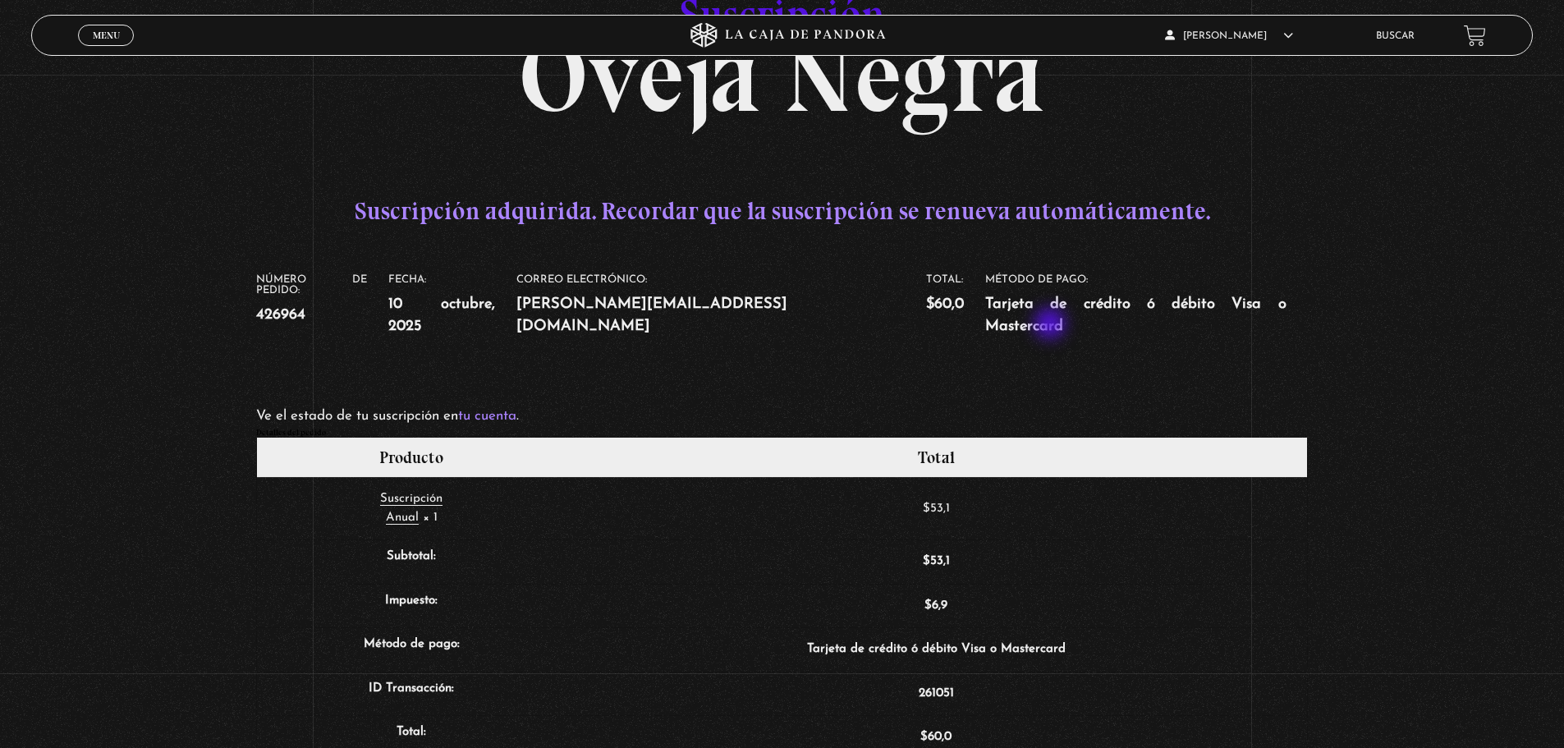
scroll to position [164, 0]
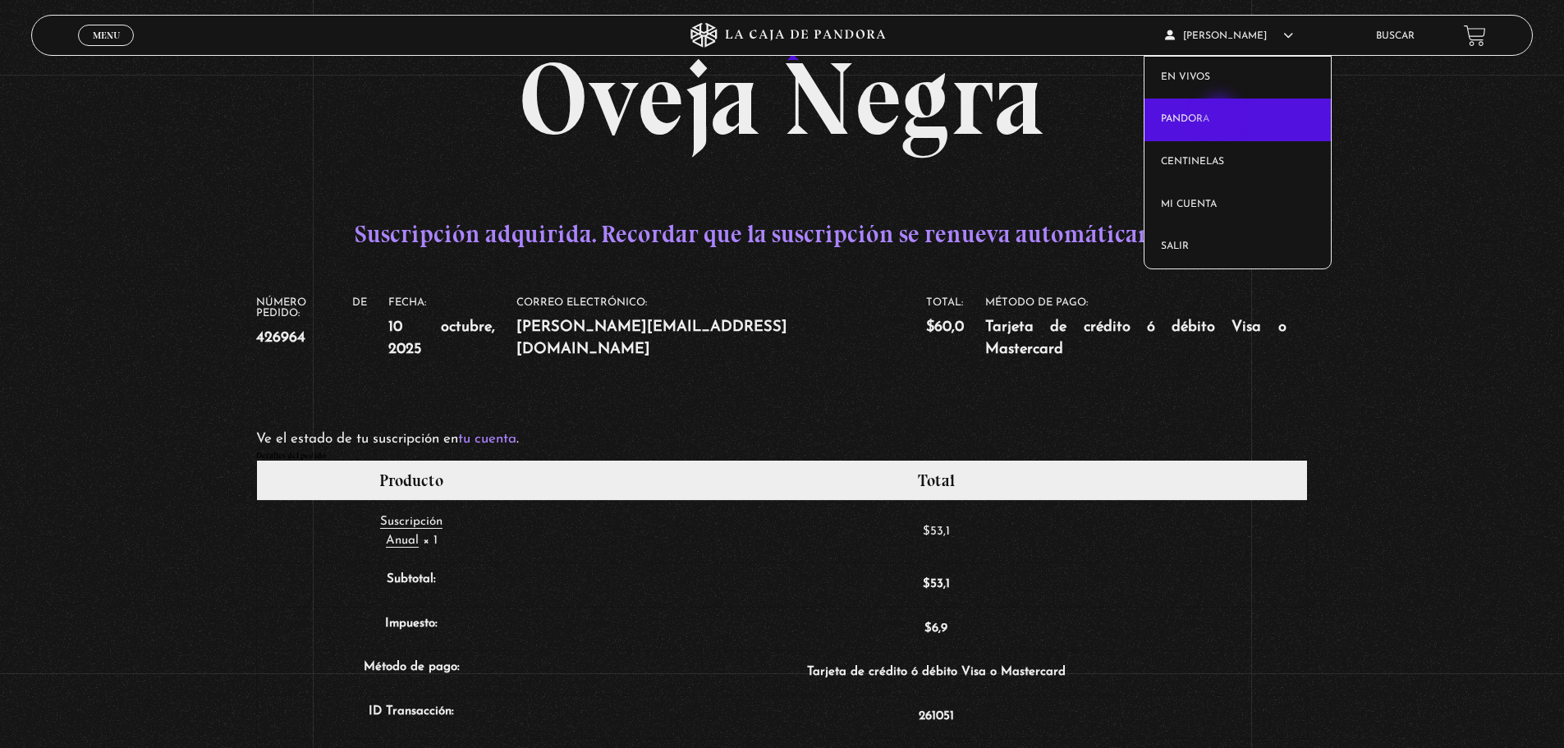
click at [1221, 114] on link "Pandora" at bounding box center [1237, 120] width 186 height 43
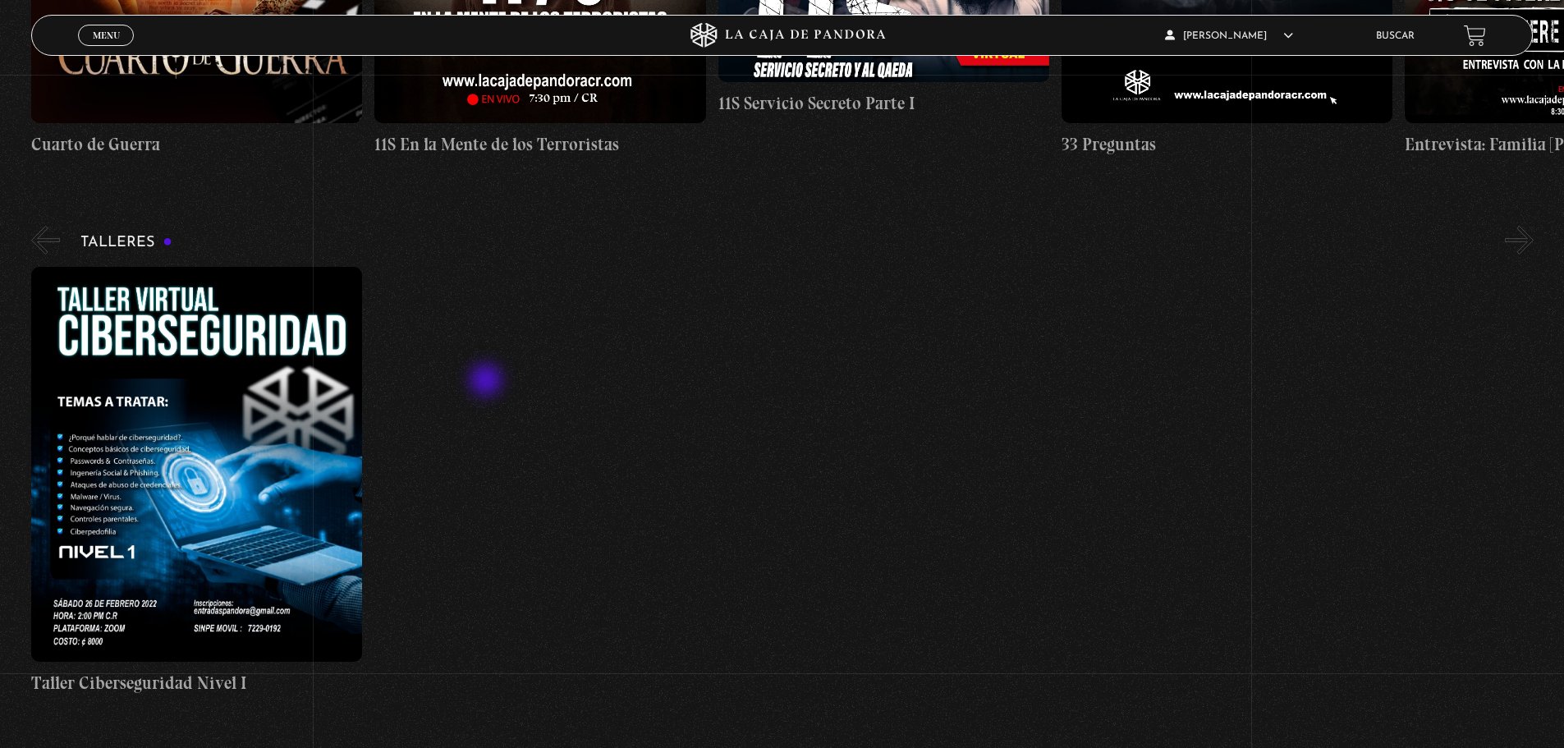
scroll to position [657, 0]
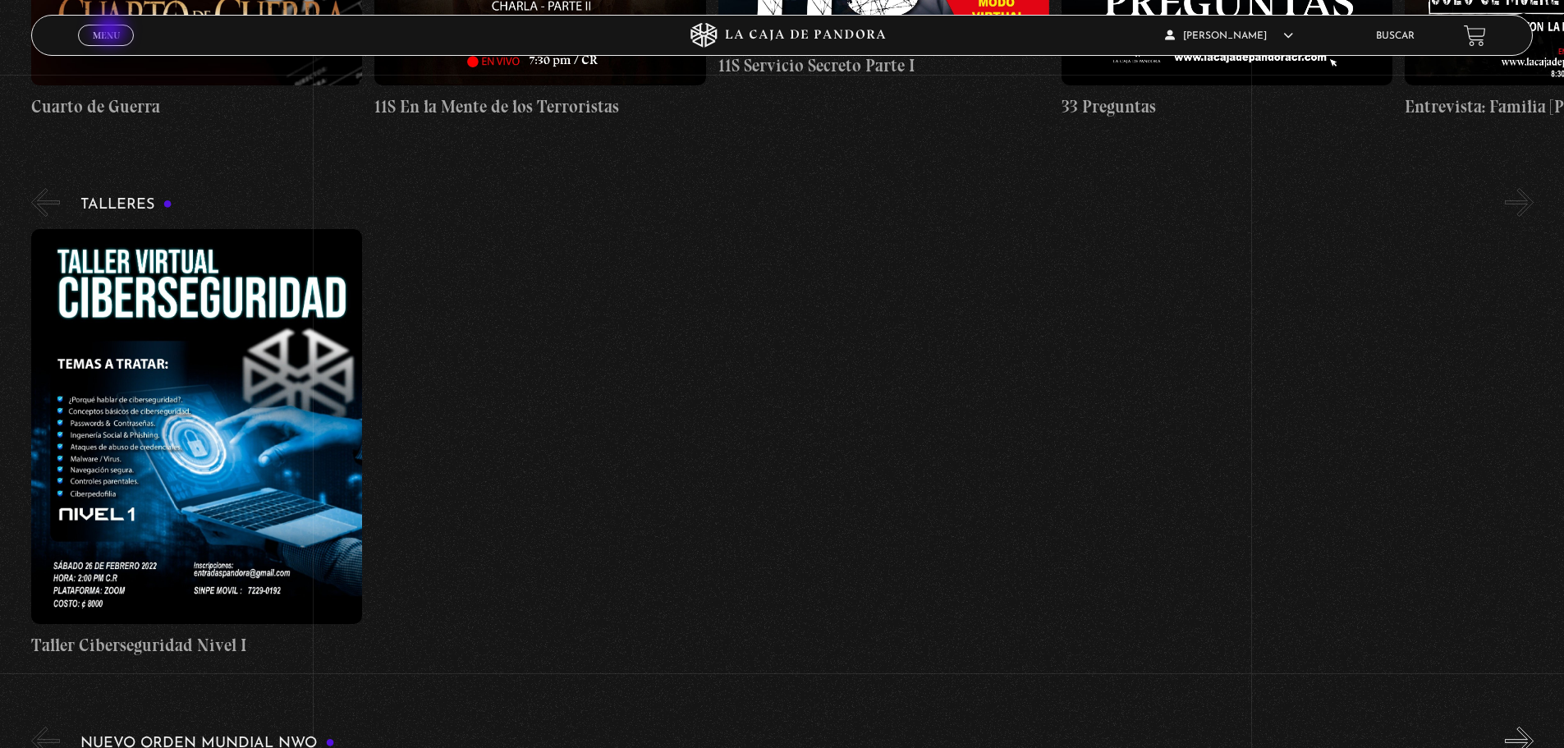
click at [112, 30] on span "Menu" at bounding box center [106, 35] width 27 height 10
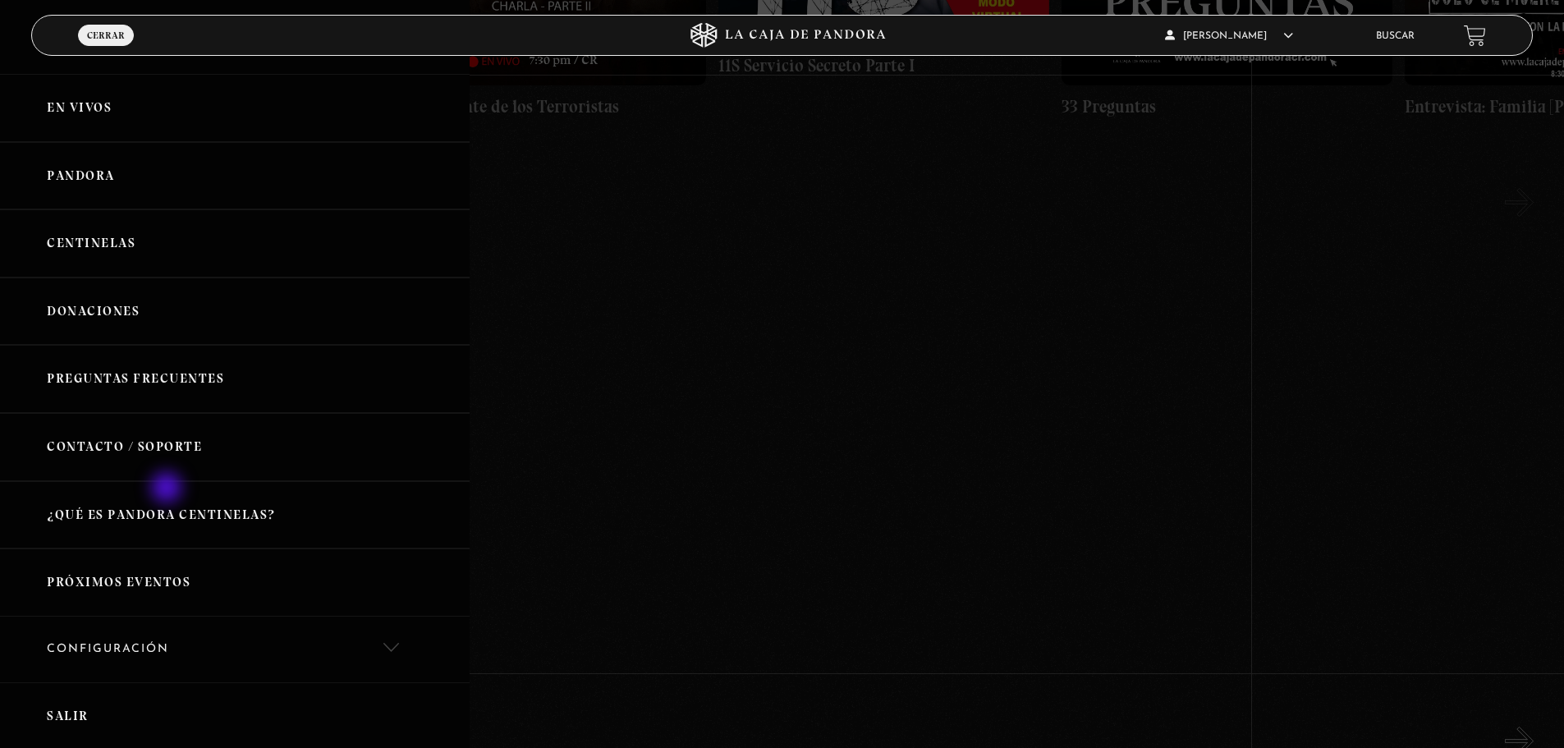
scroll to position [0, 0]
click at [73, 114] on link "En vivos" at bounding box center [235, 109] width 470 height 68
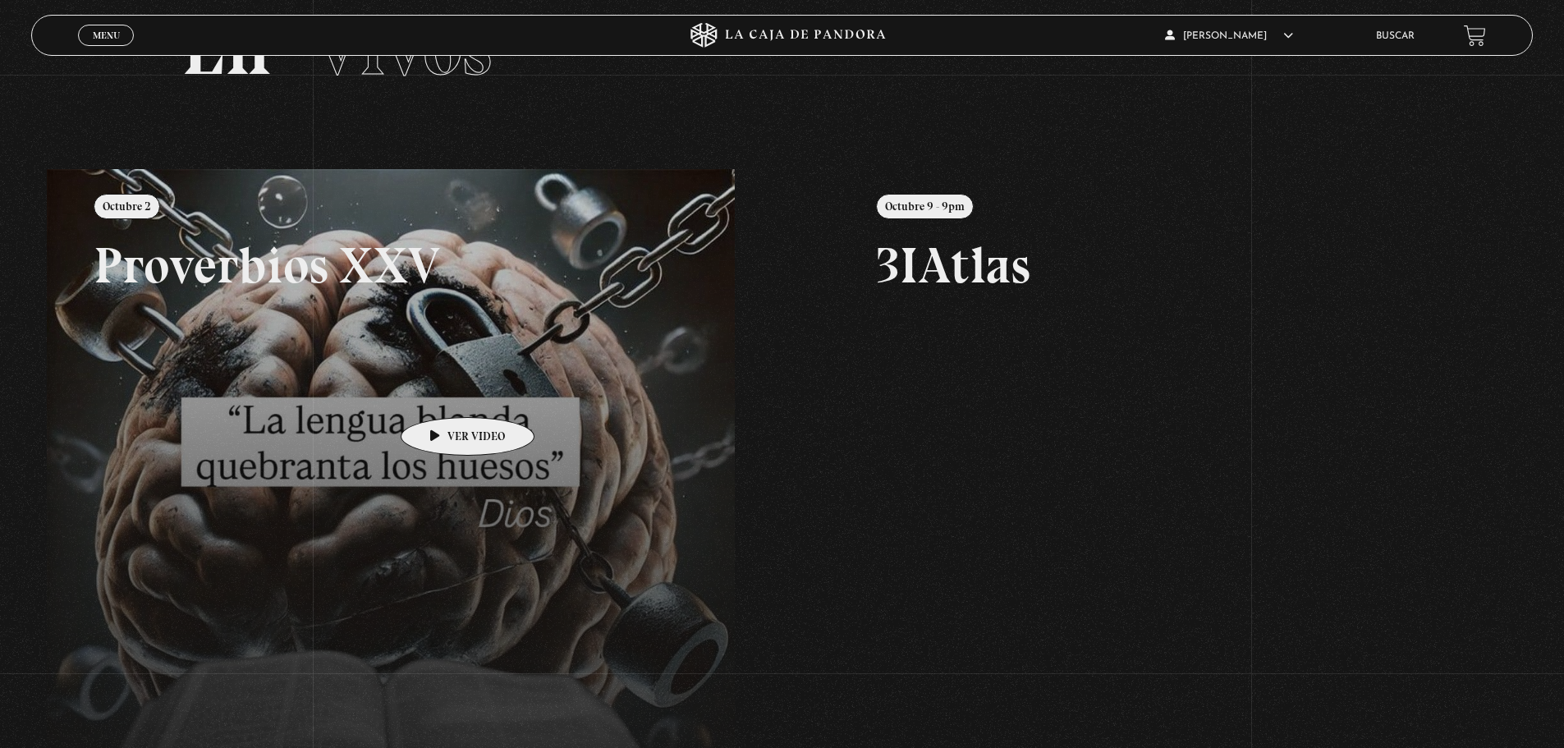
scroll to position [49, 0]
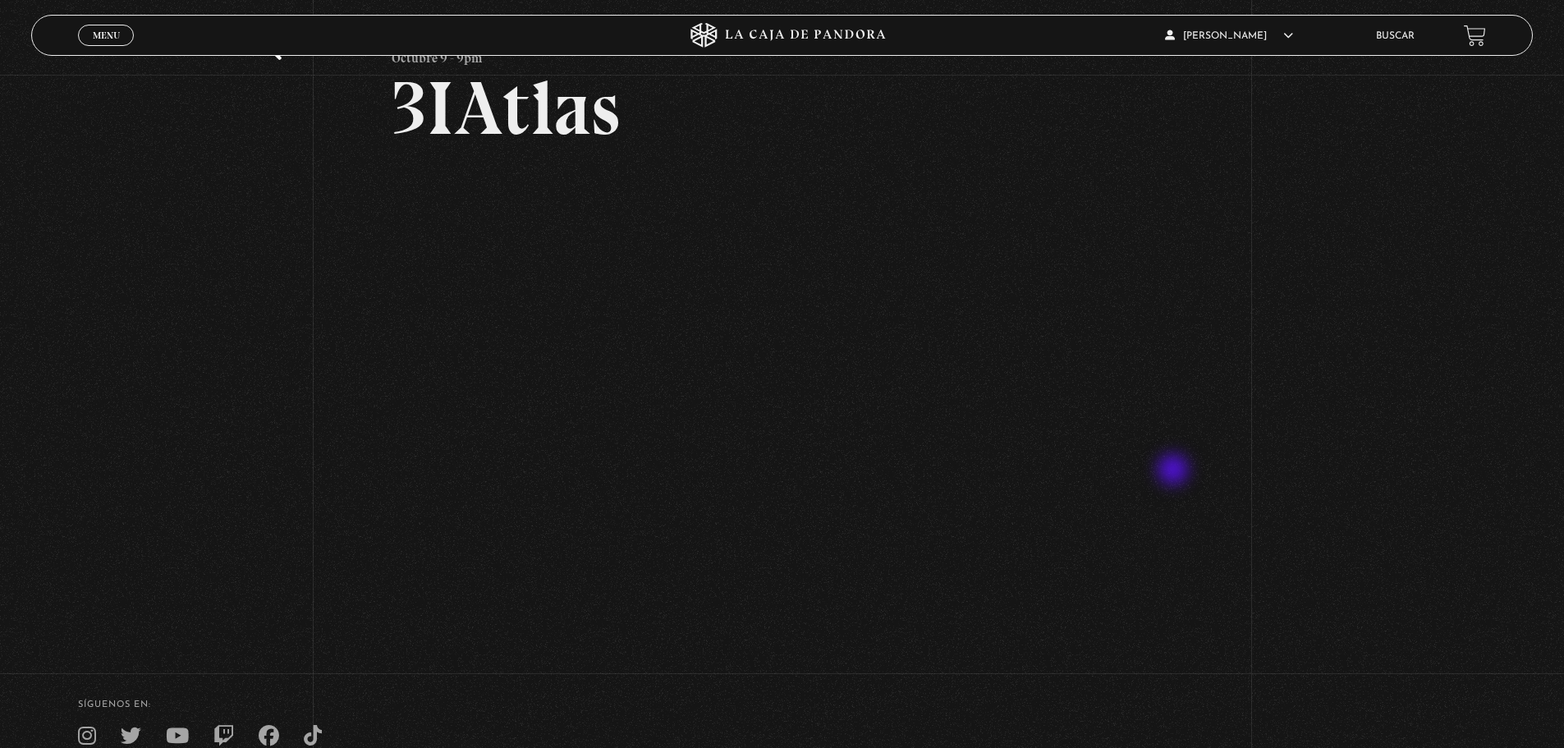
scroll to position [82, 0]
